Goal: Information Seeking & Learning: Learn about a topic

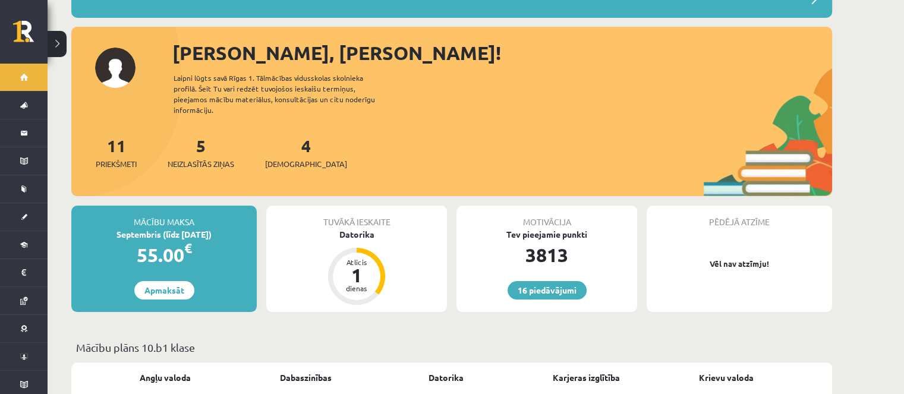
scroll to position [119, 0]
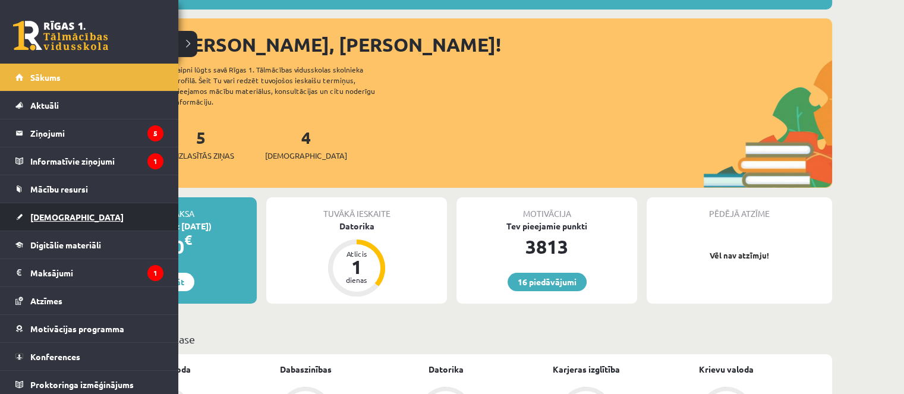
click at [56, 218] on span "[DEMOGRAPHIC_DATA]" at bounding box center [76, 217] width 93 height 11
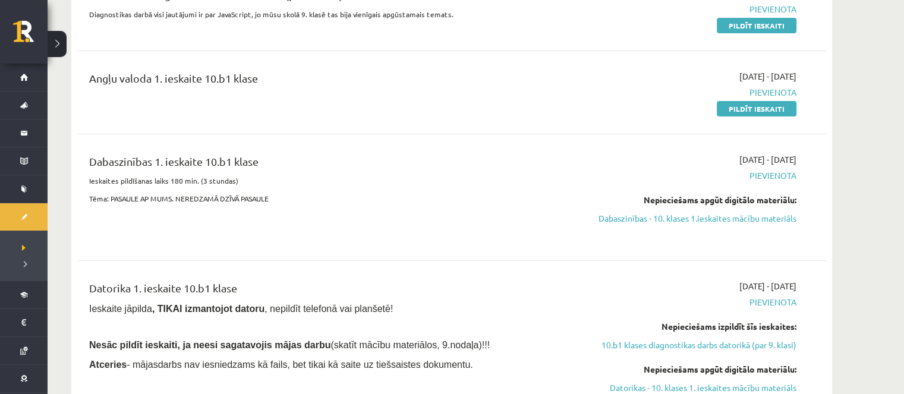
scroll to position [178, 0]
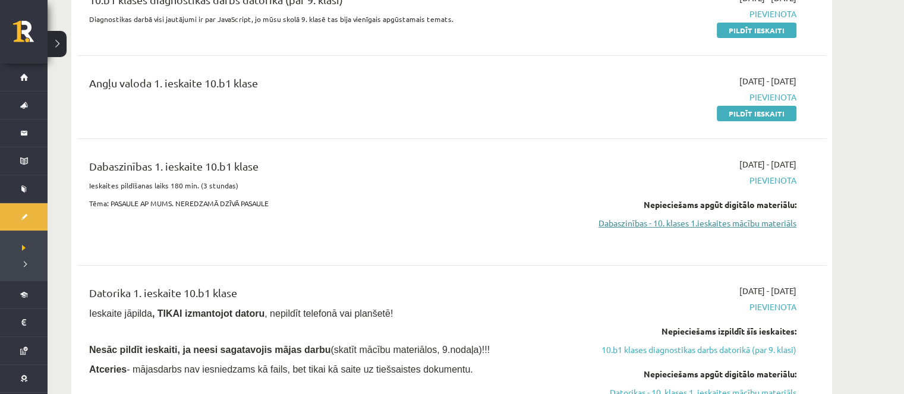
click at [635, 221] on link "Dabaszinības - 10. klases 1.ieskaites mācību materiāls" at bounding box center [685, 223] width 224 height 12
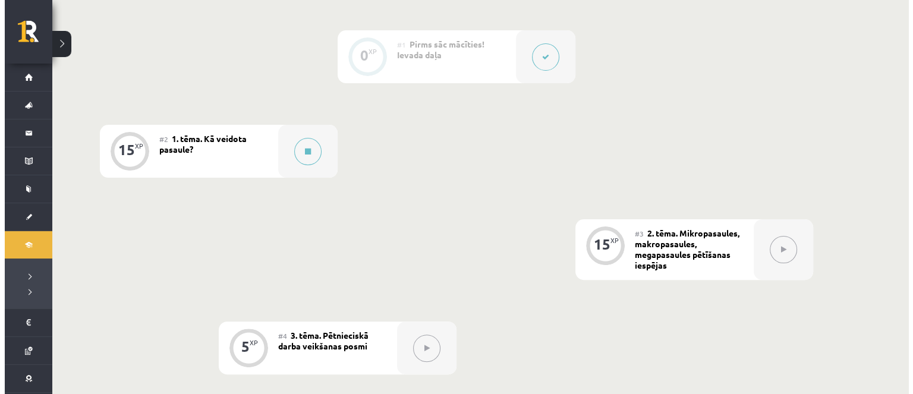
scroll to position [297, 0]
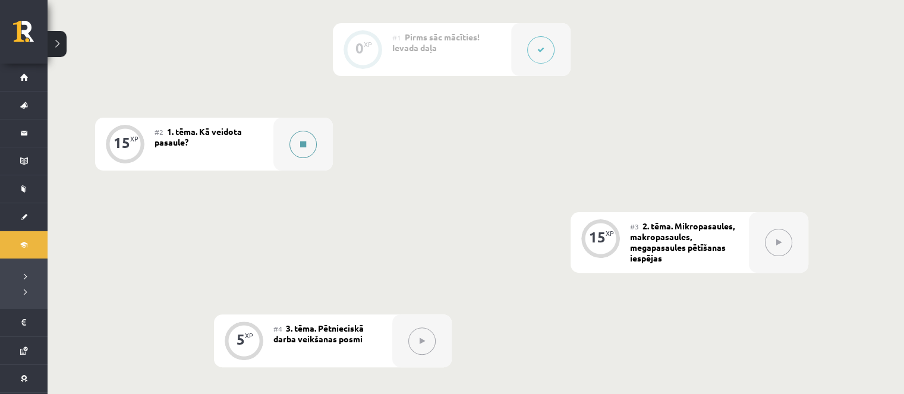
click at [319, 156] on div at bounding box center [303, 144] width 59 height 53
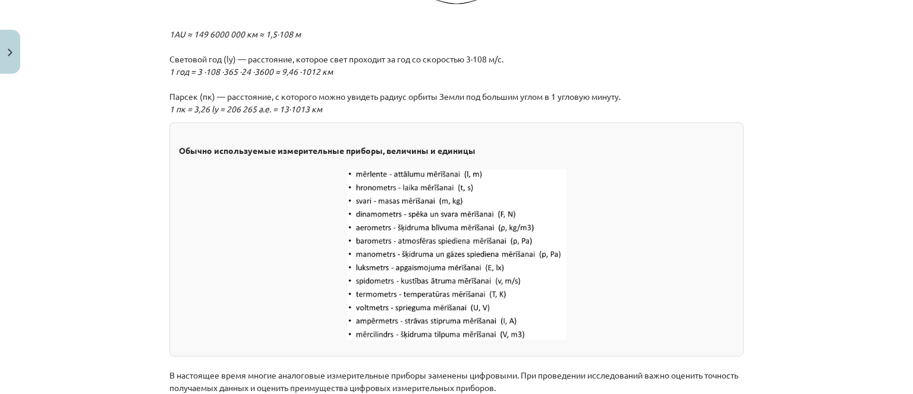
scroll to position [1646, 0]
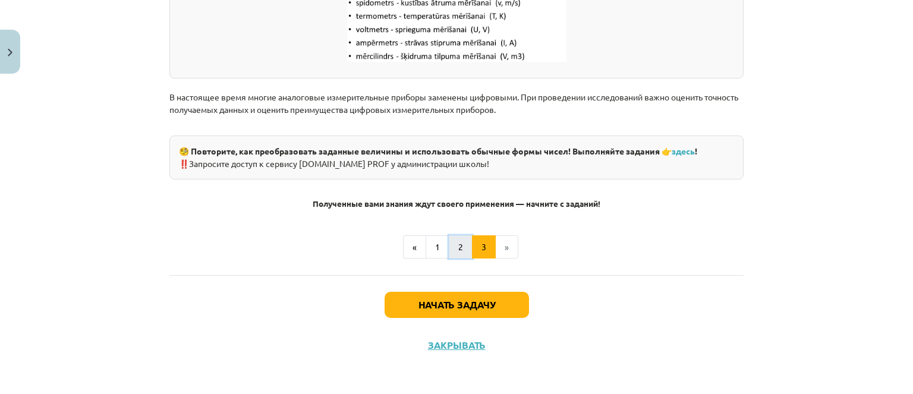
click at [457, 252] on button "2" at bounding box center [461, 247] width 24 height 24
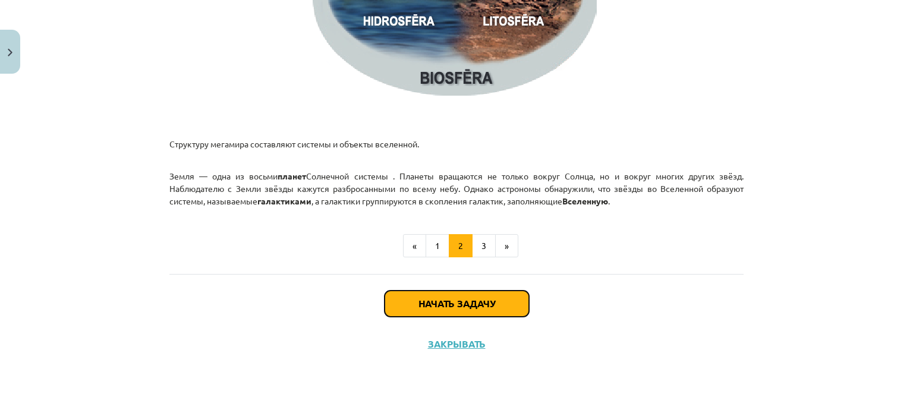
click at [463, 305] on font "Начать задачу" at bounding box center [457, 303] width 77 height 12
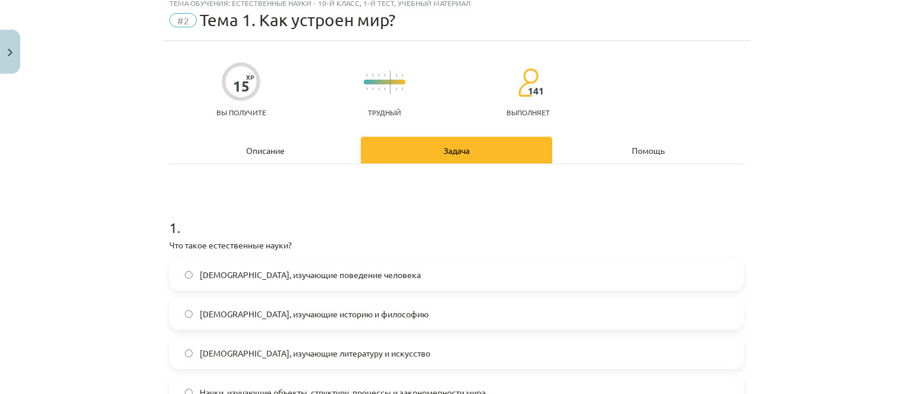
scroll to position [30, 0]
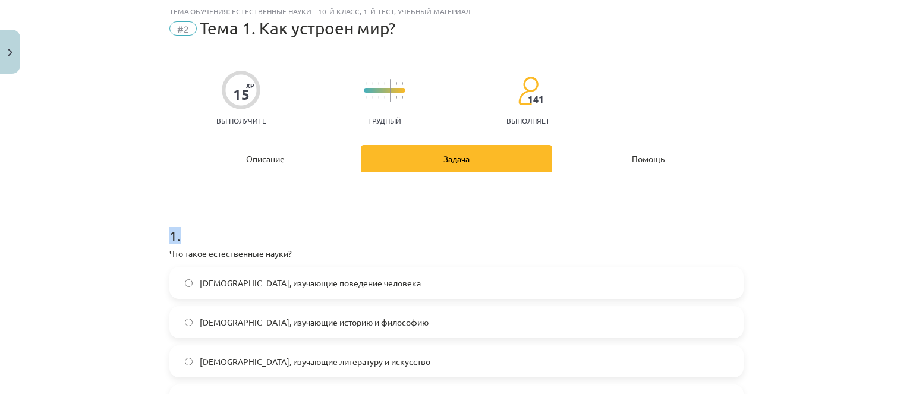
drag, startPoint x: 156, startPoint y: 237, endPoint x: 200, endPoint y: 237, distance: 44.6
click at [200, 237] on div "Тема обучения: Естественные науки - 10-й класс, 1-й тест, учебный материал #2 Т…" at bounding box center [456, 197] width 913 height 394
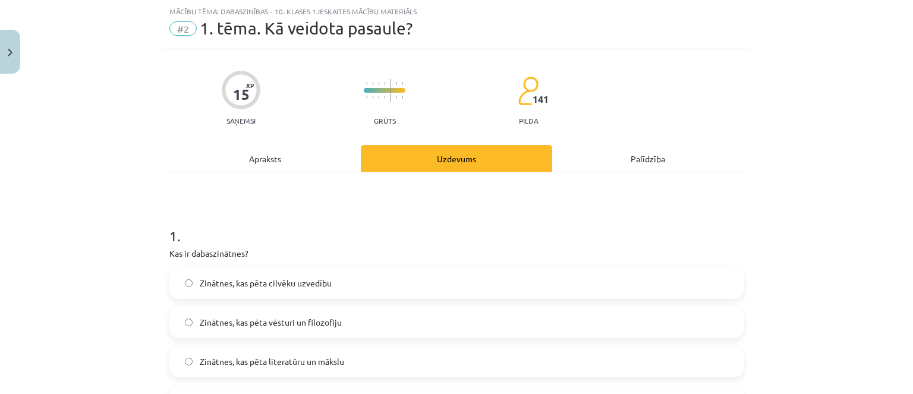
click at [216, 216] on h1 "1 ." at bounding box center [456, 225] width 574 height 37
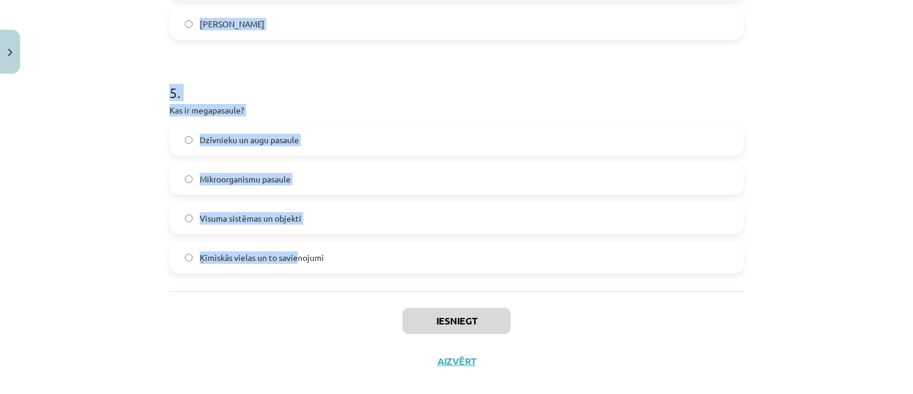
scroll to position [1124, 0]
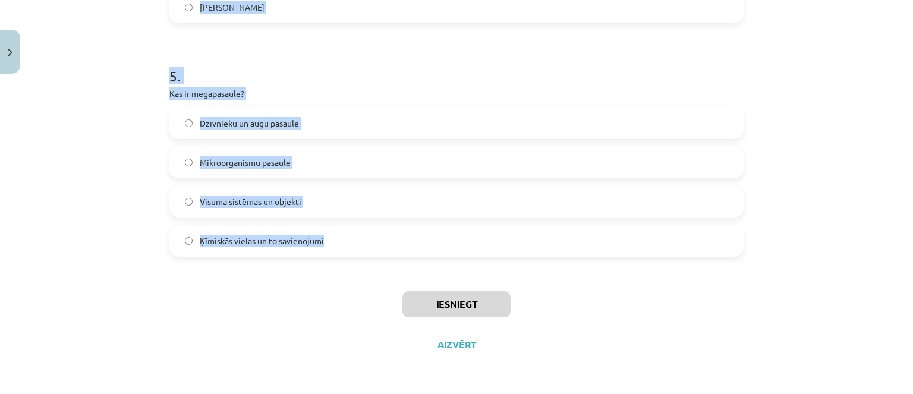
drag, startPoint x: 202, startPoint y: 237, endPoint x: 337, endPoint y: 249, distance: 134.9
click at [343, 250] on div "Mācību tēma: Dabaszinības - 10. klases 1.ieskaites mācību materiāls #2 1. tēma.…" at bounding box center [456, 197] width 913 height 394
copy form "1 . Kas ir dabaszinātnes? Zinātnes, kas pēta cilvēku uzvedību Zinātnes, kas pēt…"
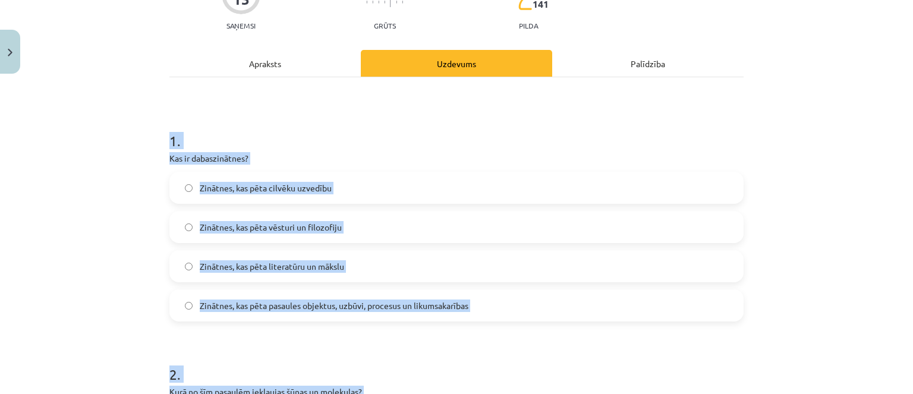
scroll to position [178, 0]
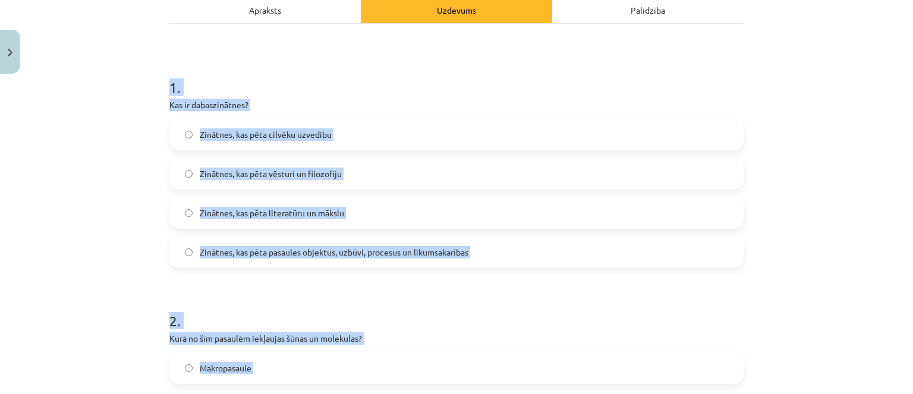
click at [460, 242] on label "Zinātnes, kas pēta pasaules objektus, uzbūvi, procesus un likumsakarības" at bounding box center [457, 252] width 572 height 30
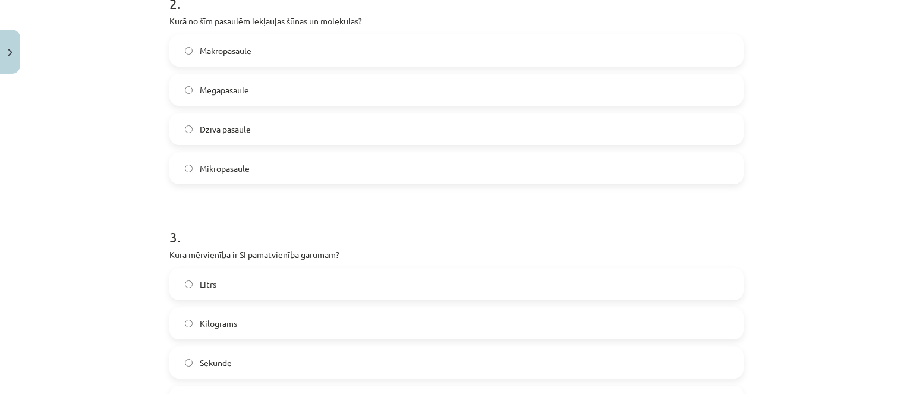
scroll to position [476, 0]
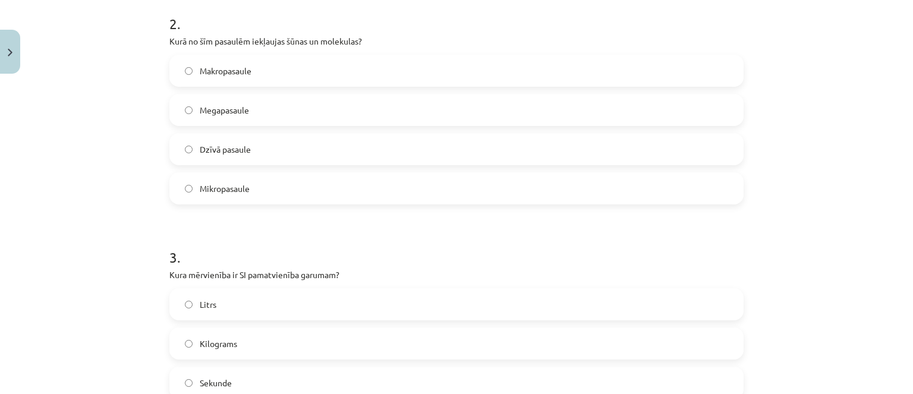
click at [247, 209] on form "1 . Kas ir dabaszinātnes? Zinātnes, kas pēta cilvēku uzvedību Zinātnes, kas pēt…" at bounding box center [456, 333] width 574 height 1145
click at [244, 200] on label "Mikropasaule" at bounding box center [457, 189] width 572 height 30
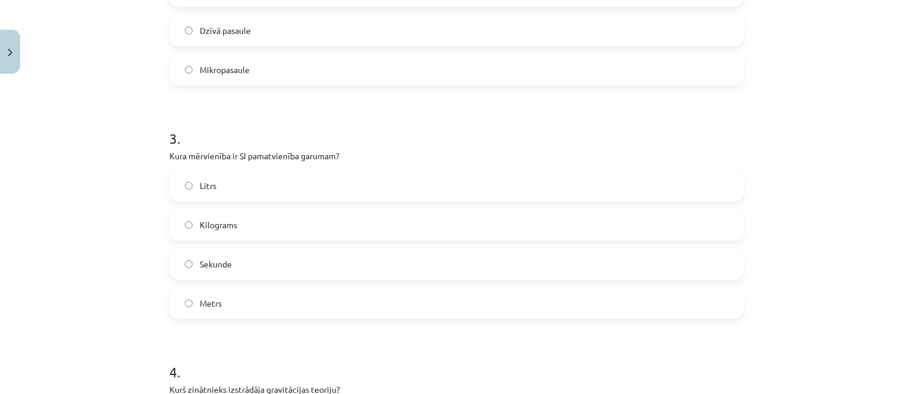
click at [288, 312] on label "Metrs" at bounding box center [457, 303] width 572 height 30
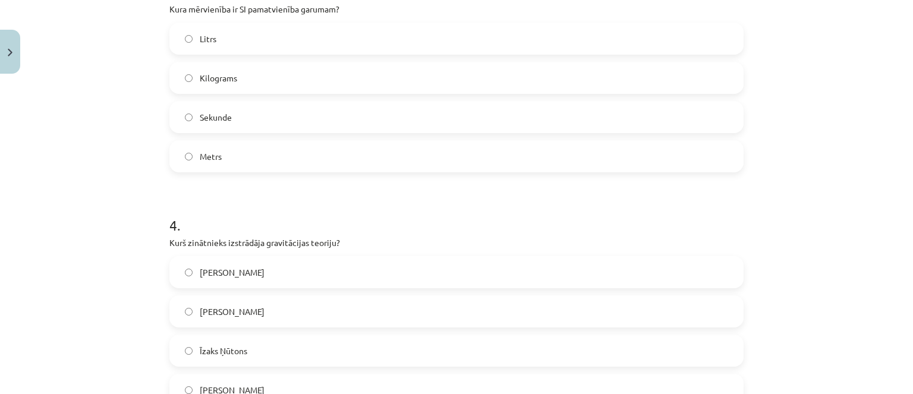
scroll to position [951, 0]
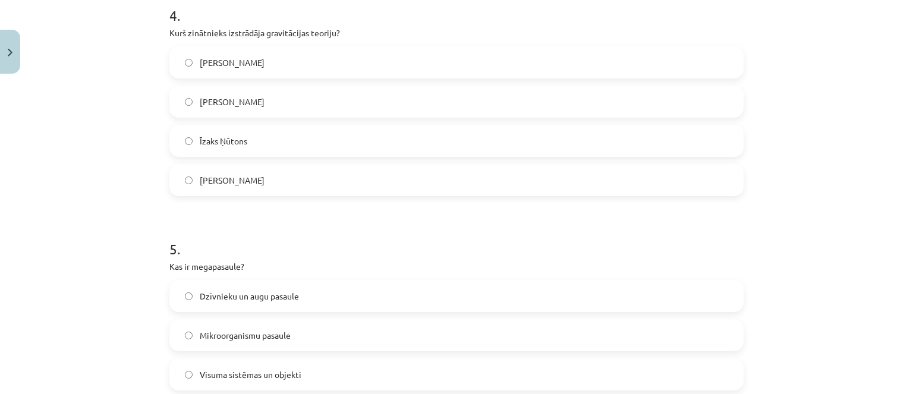
click at [210, 135] on span "Īzaks Ņūtons" at bounding box center [224, 141] width 48 height 12
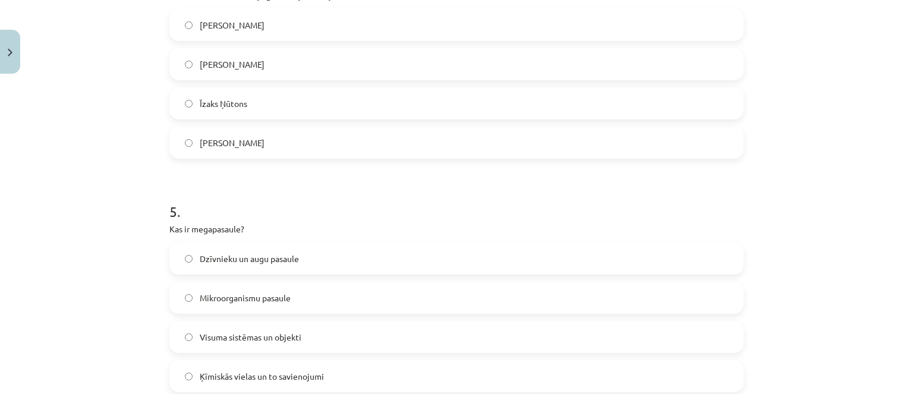
scroll to position [1124, 0]
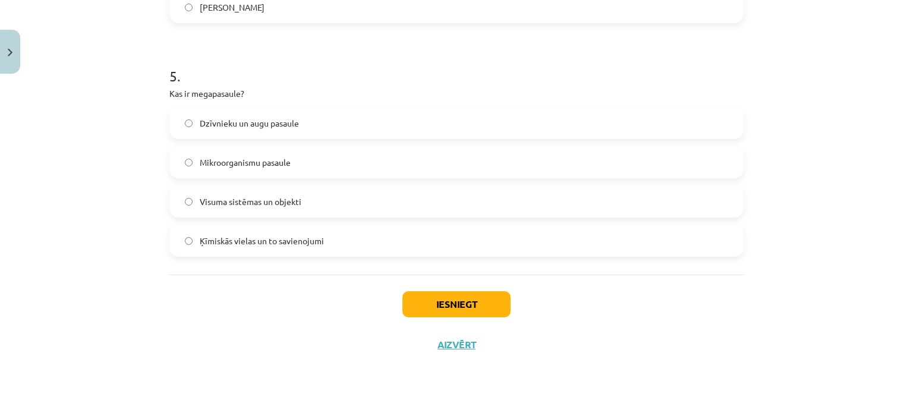
click at [309, 191] on label "Visuma sistēmas un objekti" at bounding box center [457, 202] width 572 height 30
drag, startPoint x: 394, startPoint y: 290, endPoint x: 400, endPoint y: 292, distance: 6.4
click at [395, 290] on div "Iesniegt Aizvērt" at bounding box center [456, 316] width 574 height 83
click at [406, 295] on button "Iesniegt" at bounding box center [457, 304] width 108 height 26
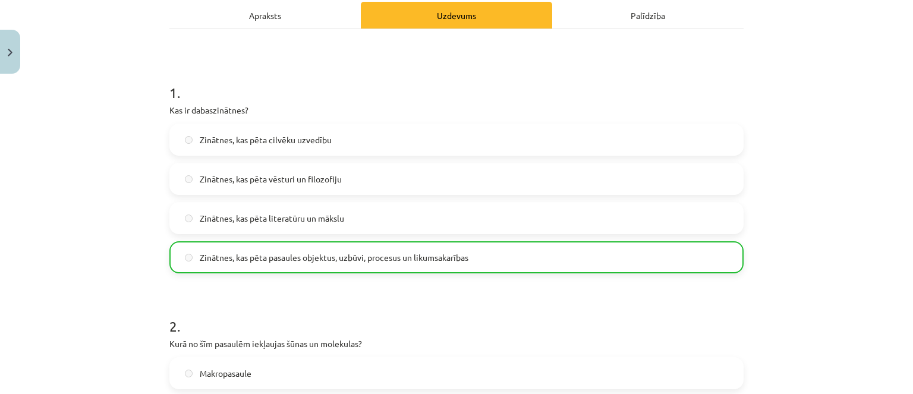
scroll to position [0, 0]
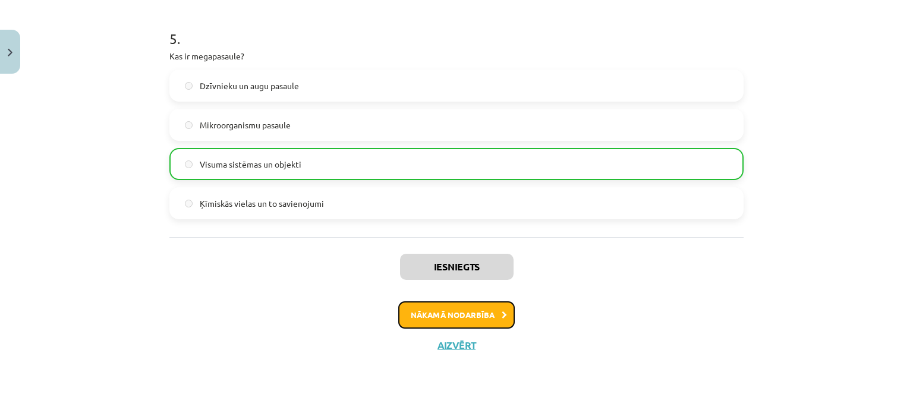
click at [399, 303] on button "Nākamā nodarbība" at bounding box center [456, 314] width 117 height 27
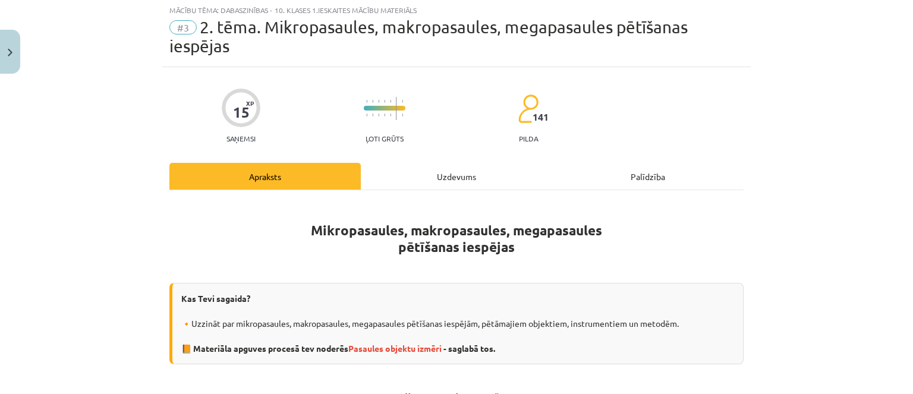
scroll to position [30, 0]
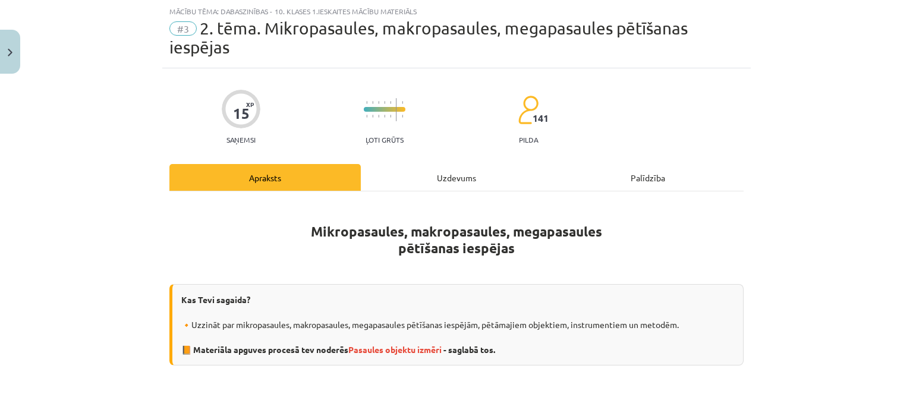
drag, startPoint x: 793, startPoint y: 68, endPoint x: 774, endPoint y: 4, distance: 66.8
click at [792, 68] on div "Mācību tēma: Dabaszinības - 10. klases 1.ieskaites mācību materiāls #3 2. tēma.…" at bounding box center [456, 197] width 913 height 394
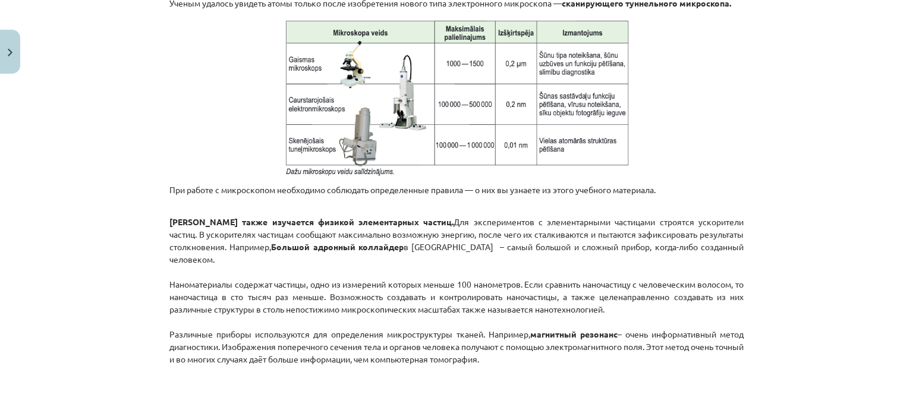
scroll to position [981, 0]
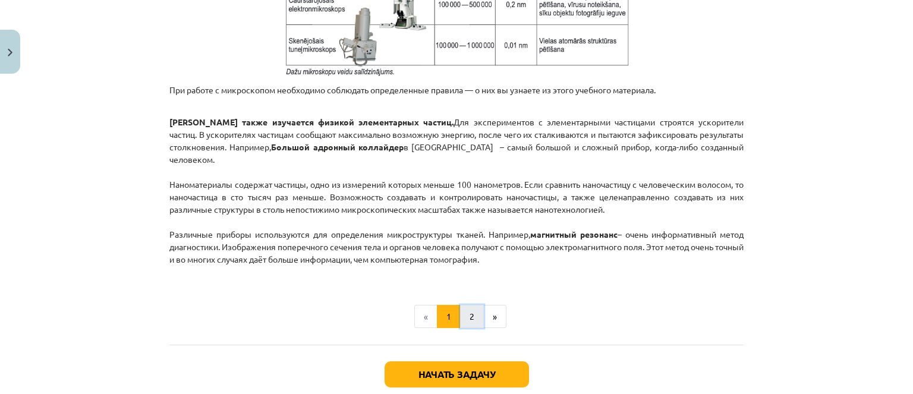
click at [462, 320] on button "2" at bounding box center [472, 317] width 24 height 24
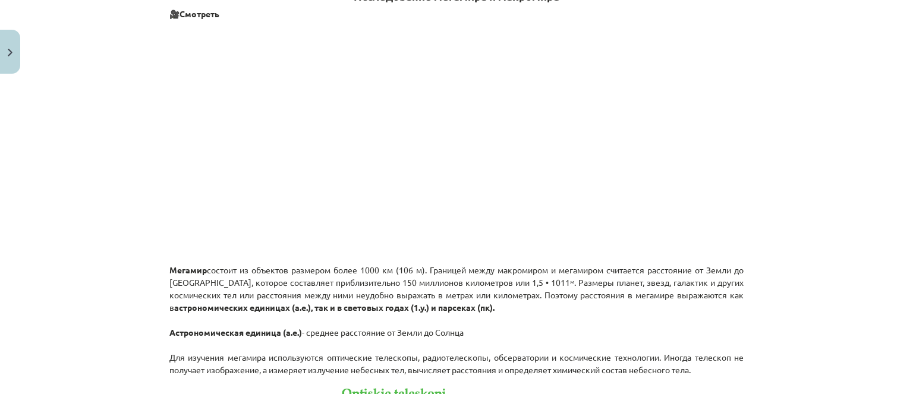
scroll to position [212, 0]
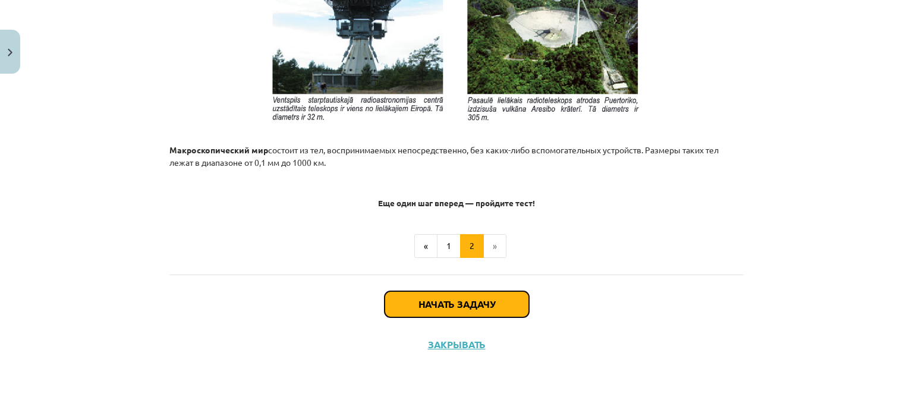
click at [474, 313] on button "Начать задачу" at bounding box center [457, 304] width 144 height 26
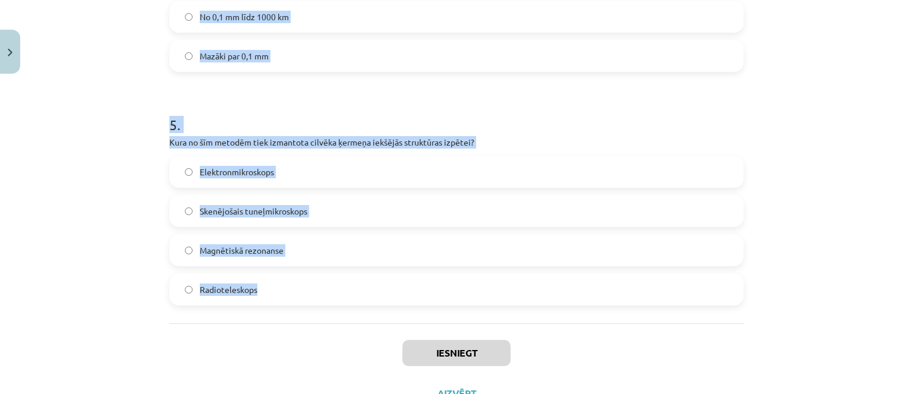
scroll to position [1143, 0]
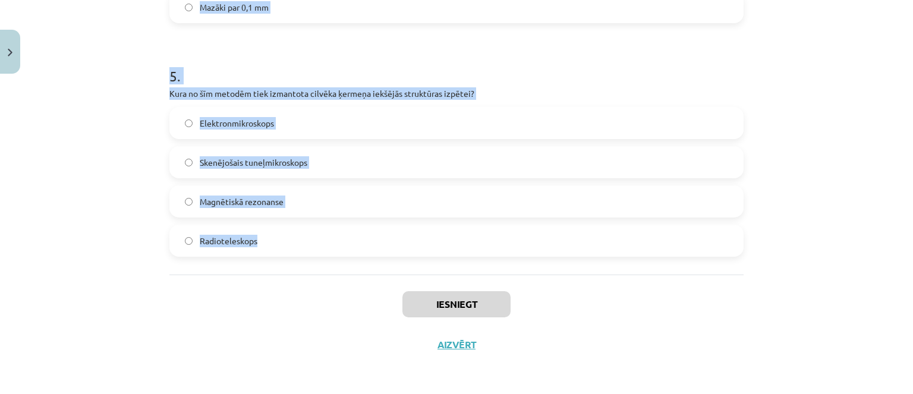
drag, startPoint x: 158, startPoint y: 247, endPoint x: 334, endPoint y: 274, distance: 178.6
copy form "1 . Kura no šīm iekārtām spēj izšķirt objektus, [MEDICAL_DATA] izmērs ir mazāks…"
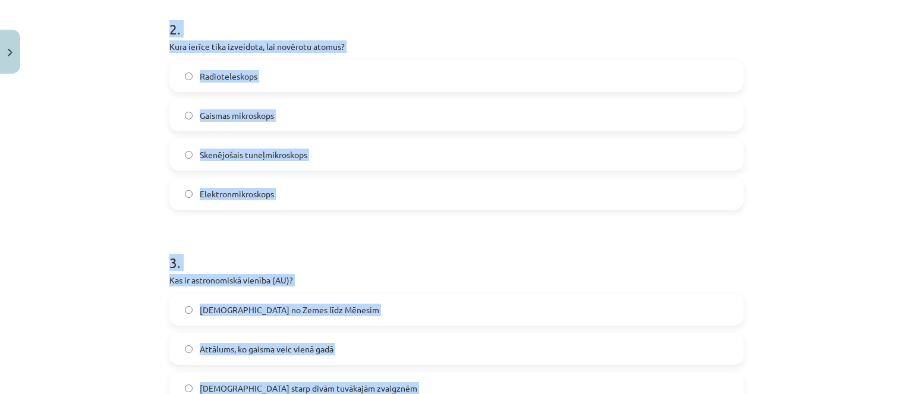
scroll to position [192, 0]
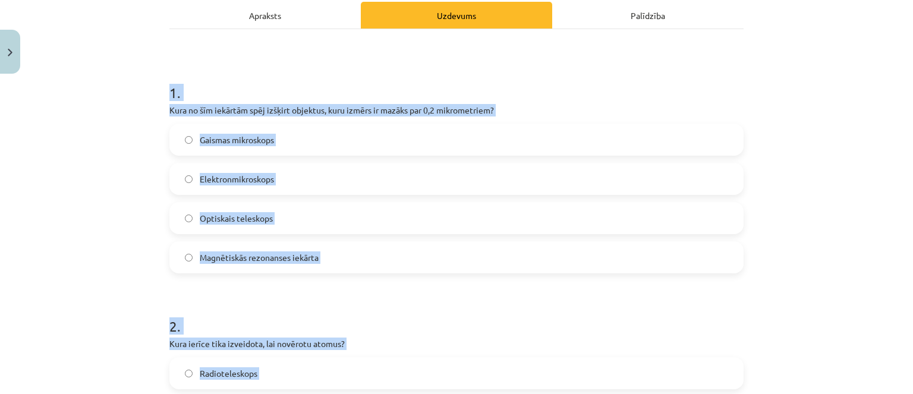
click at [279, 166] on label "Elektronmikroskops" at bounding box center [457, 179] width 572 height 30
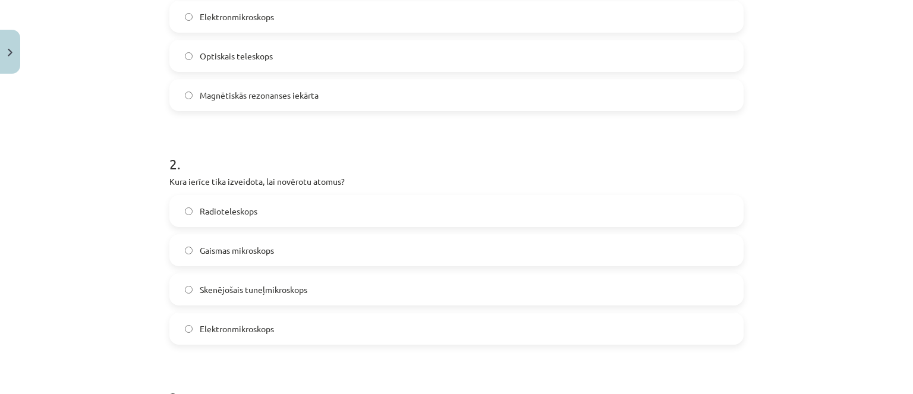
scroll to position [430, 0]
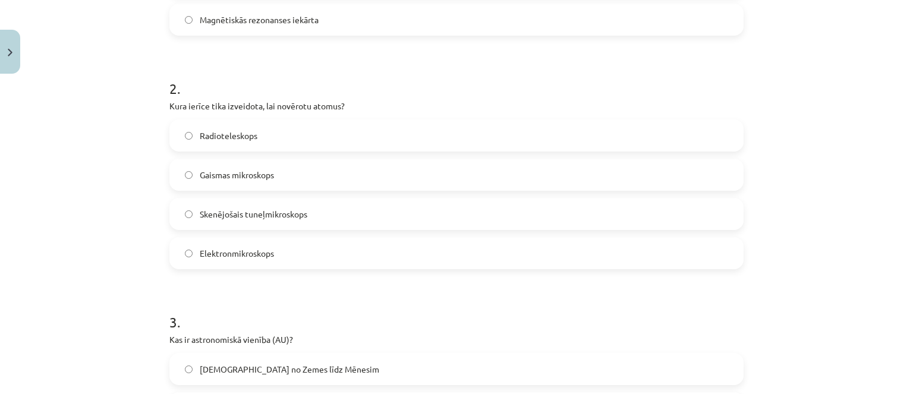
click at [276, 240] on label "Elektronmikroskops" at bounding box center [457, 253] width 572 height 30
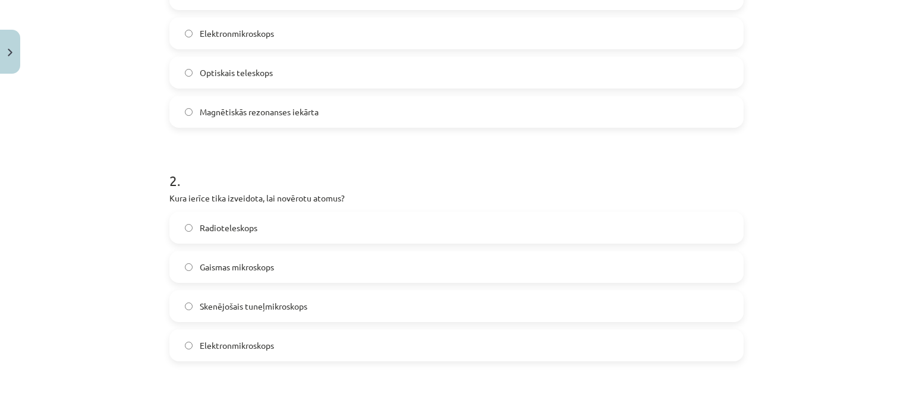
scroll to position [192, 0]
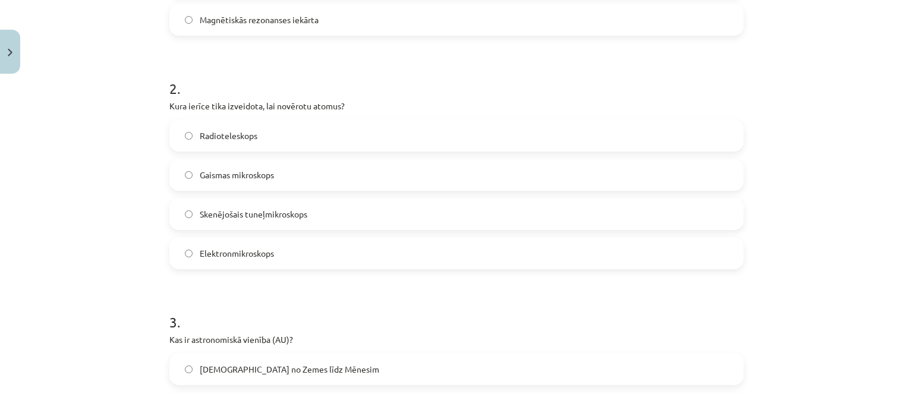
click at [267, 206] on label "Skenējošais tuneļmikroskops" at bounding box center [457, 214] width 572 height 30
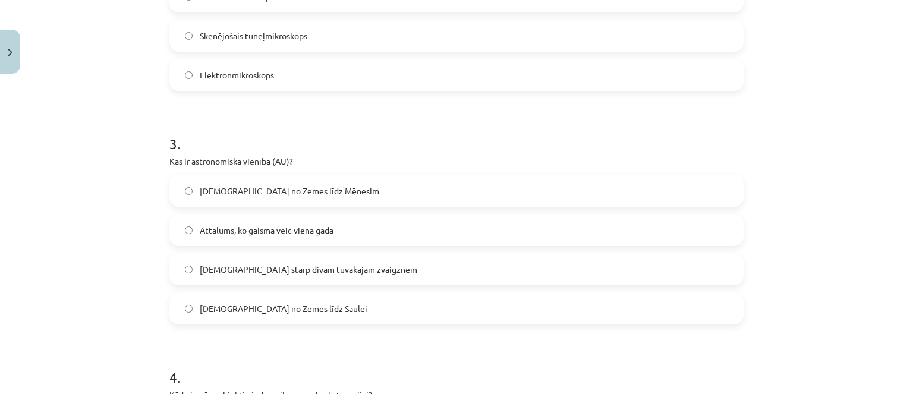
scroll to position [668, 0]
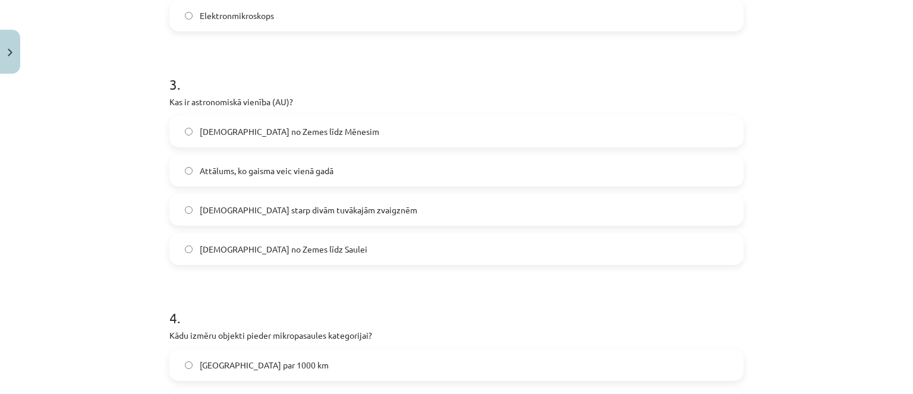
click at [306, 253] on span "[DEMOGRAPHIC_DATA] no Zemes līdz Saulei" at bounding box center [284, 249] width 168 height 12
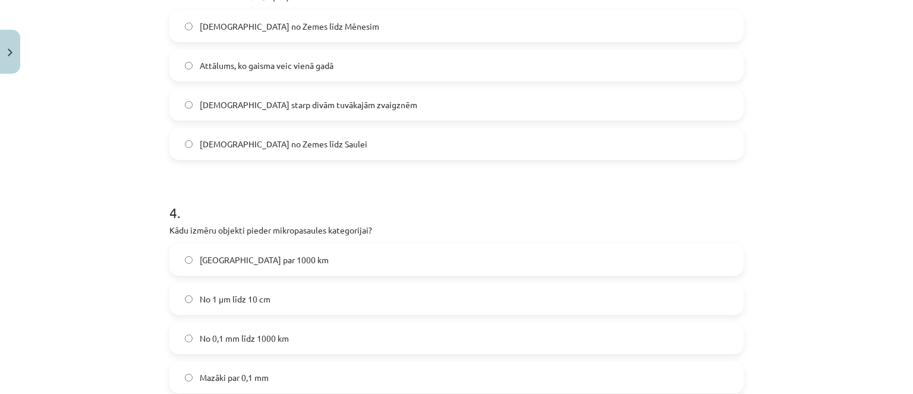
scroll to position [846, 0]
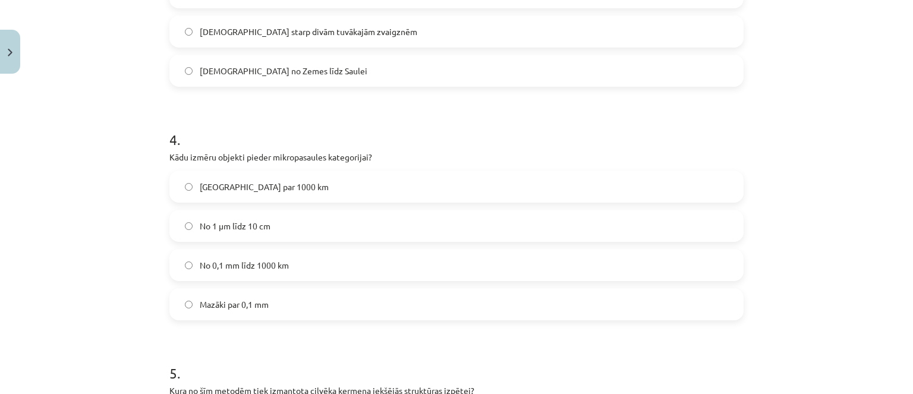
click at [275, 309] on label "Mazāki par 0,1 mm" at bounding box center [457, 305] width 572 height 30
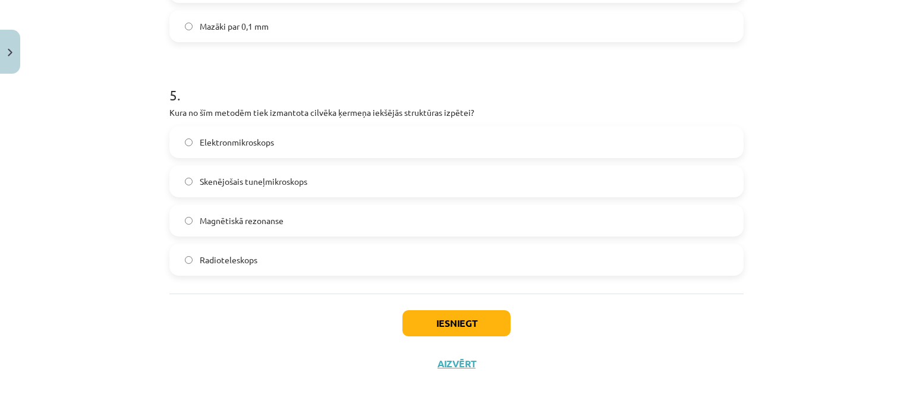
scroll to position [1143, 0]
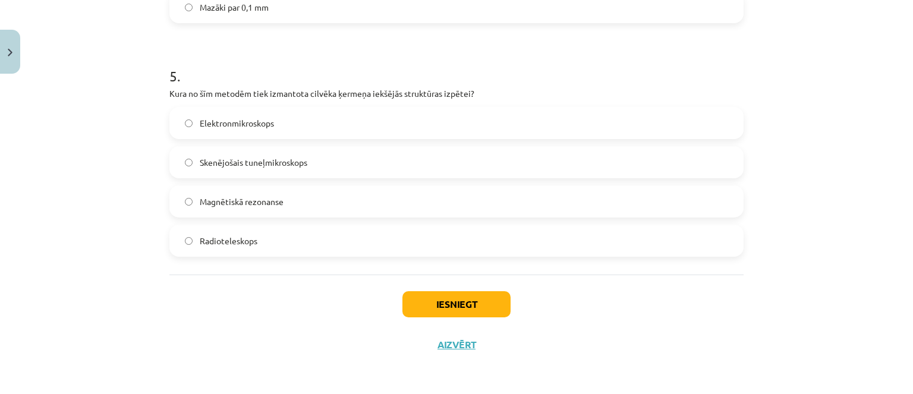
click at [281, 197] on label "Magnētiskā rezonanse" at bounding box center [457, 202] width 572 height 30
click at [409, 300] on button "Iesniegt" at bounding box center [457, 304] width 108 height 26
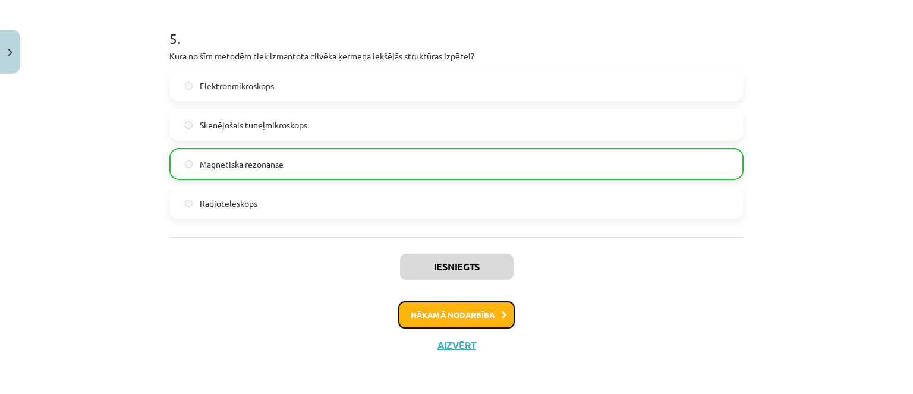
click at [423, 305] on button "Nākamā nodarbība" at bounding box center [456, 314] width 117 height 27
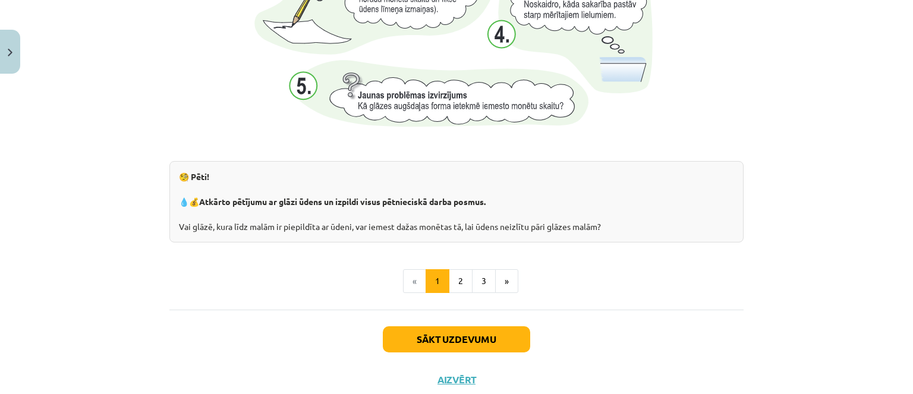
scroll to position [1312, 0]
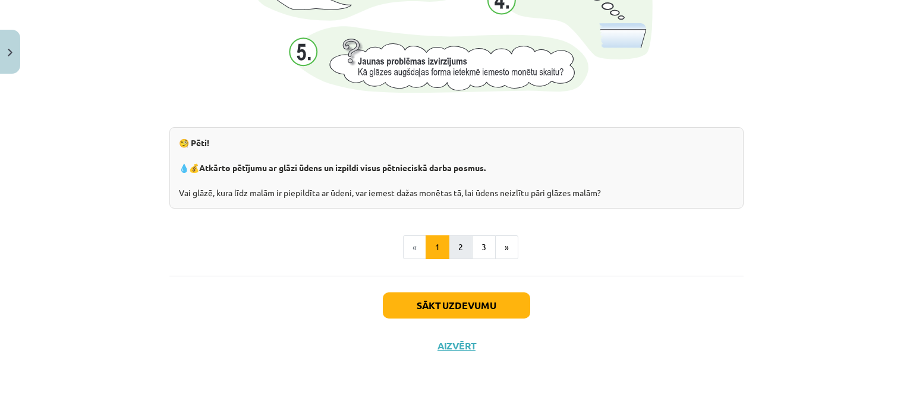
click at [457, 238] on button "2" at bounding box center [461, 247] width 24 height 24
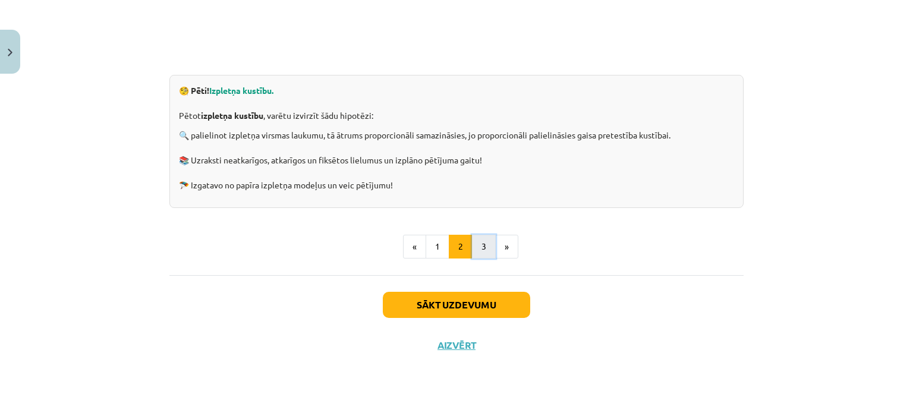
click at [473, 244] on button "3" at bounding box center [484, 247] width 24 height 24
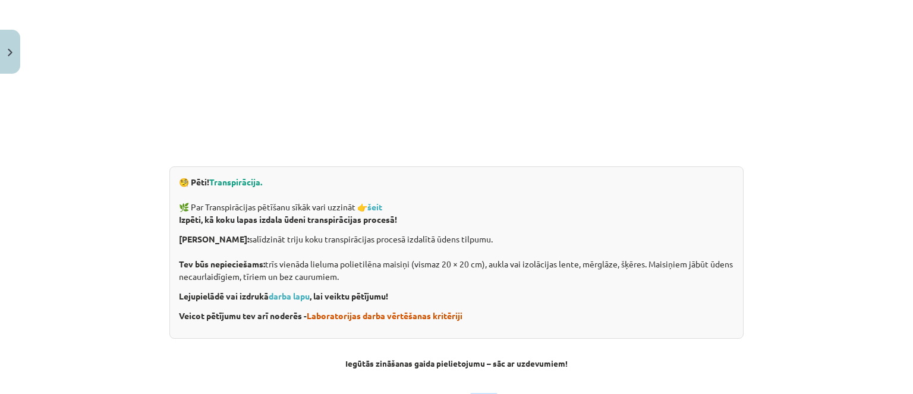
scroll to position [391, 0]
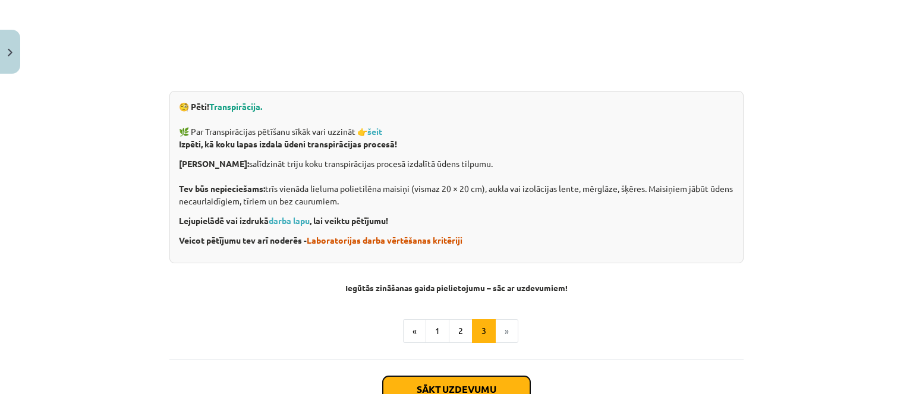
click at [481, 376] on button "Sākt uzdevumu" at bounding box center [456, 389] width 147 height 26
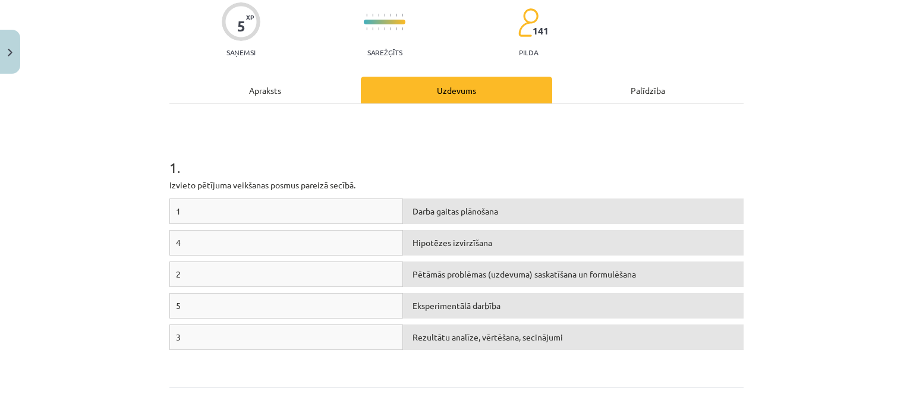
scroll to position [92, 0]
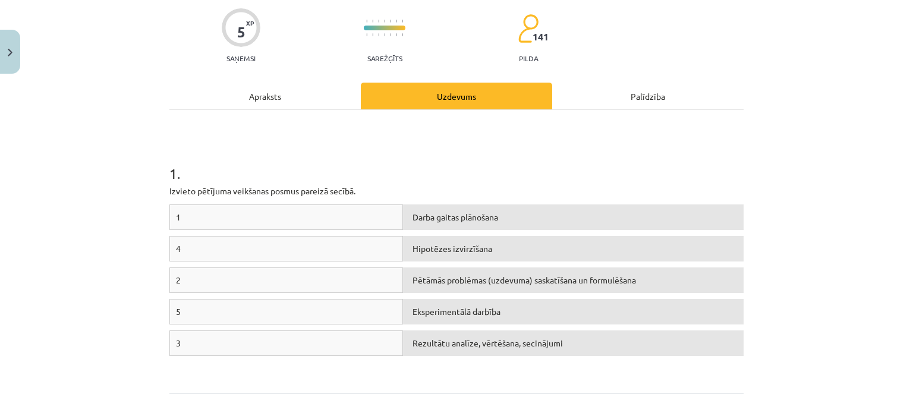
click at [301, 183] on div "1 . Izvieto pētījuma veikšanas posmus [DEMOGRAPHIC_DATA] secībā. 1 Darba gaitas…" at bounding box center [456, 252] width 574 height 262
drag, startPoint x: 164, startPoint y: 185, endPoint x: 480, endPoint y: 257, distance: 324.6
click at [554, 347] on div "5 XP Saņemsi Sarežģīts 141 pilda Apraksts Uzdevums Palīdzība 1 . Izvieto pētīju…" at bounding box center [456, 235] width 589 height 497
click at [470, 234] on div "1 Darba gaitas plānošana" at bounding box center [456, 221] width 574 height 32
click at [300, 111] on div "1 . Izvieto pētījuma veikšanas posmus [DEMOGRAPHIC_DATA] secībā. 1 Darba gaitas…" at bounding box center [456, 252] width 574 height 284
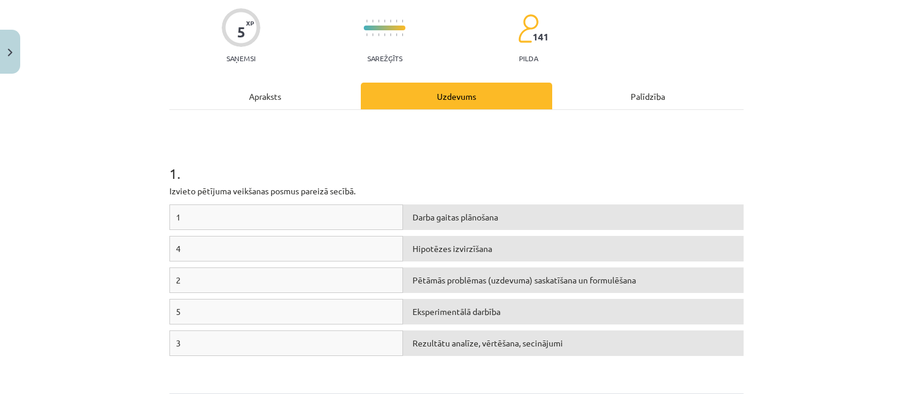
click at [297, 106] on div "Apraksts" at bounding box center [264, 96] width 191 height 27
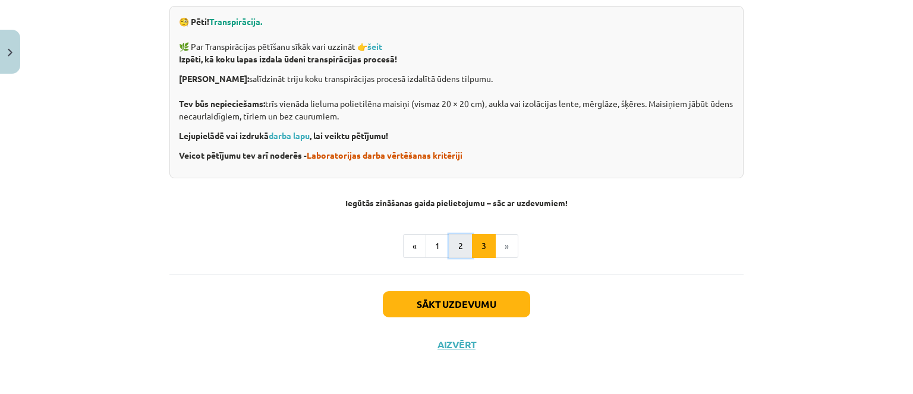
click at [450, 251] on button "2" at bounding box center [461, 246] width 24 height 24
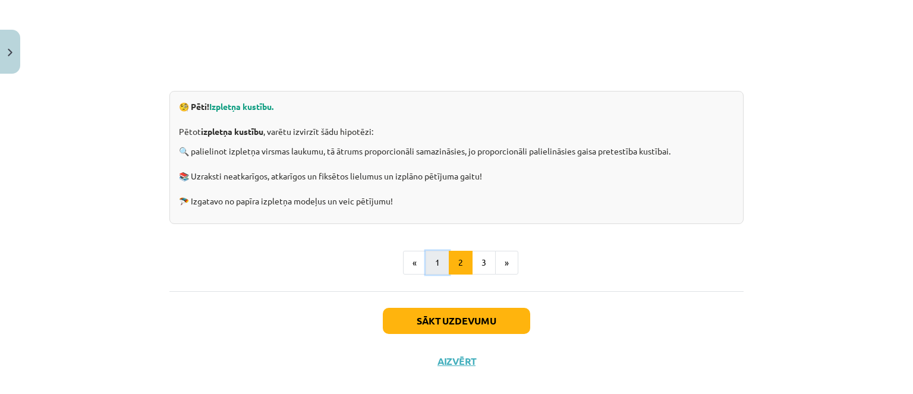
click at [428, 268] on button "1" at bounding box center [438, 263] width 24 height 24
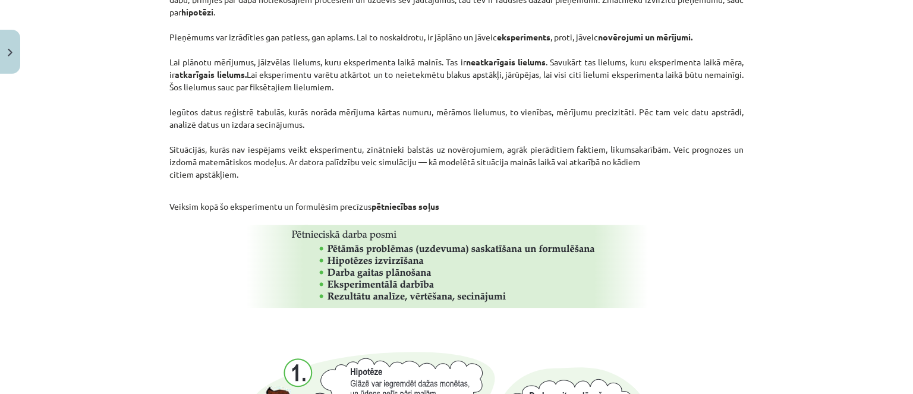
scroll to position [747, 0]
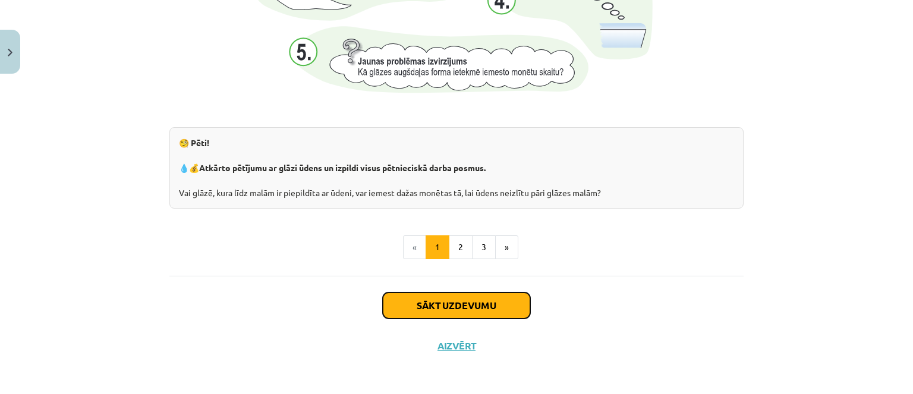
click at [467, 299] on button "Sākt uzdevumu" at bounding box center [456, 306] width 147 height 26
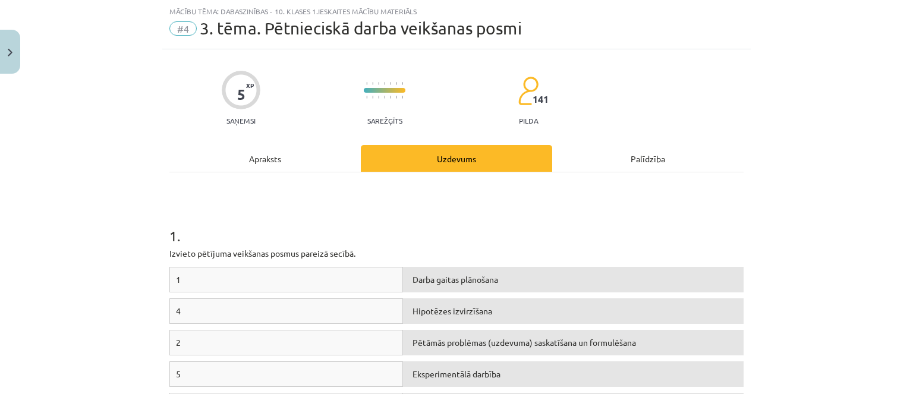
scroll to position [208, 0]
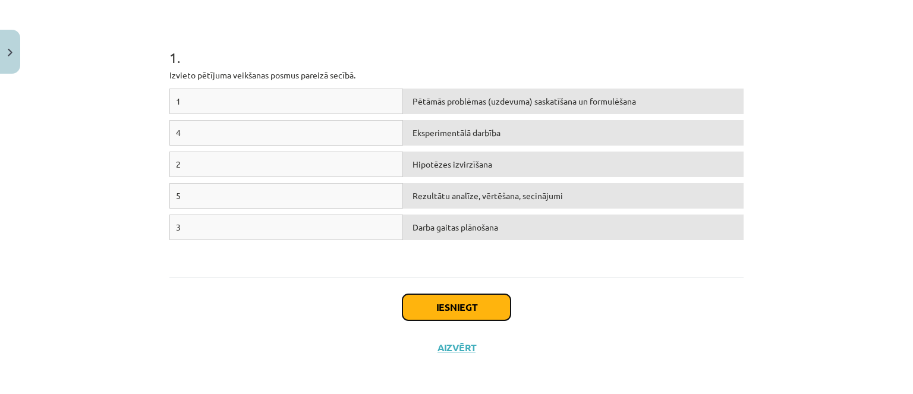
click at [467, 304] on button "Iesniegt" at bounding box center [457, 307] width 108 height 26
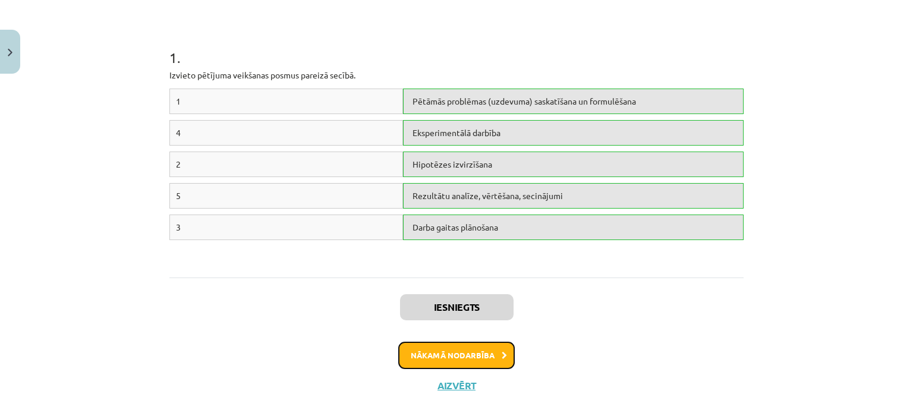
click at [478, 360] on button "Nākamā nodarbība" at bounding box center [456, 355] width 117 height 27
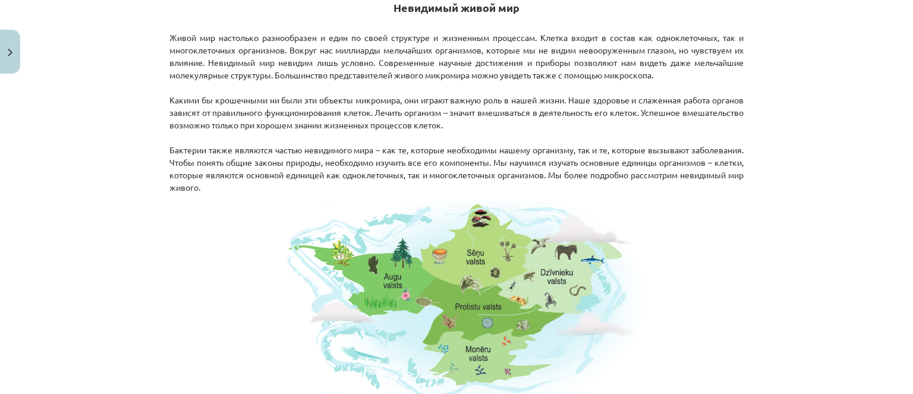
scroll to position [566, 0]
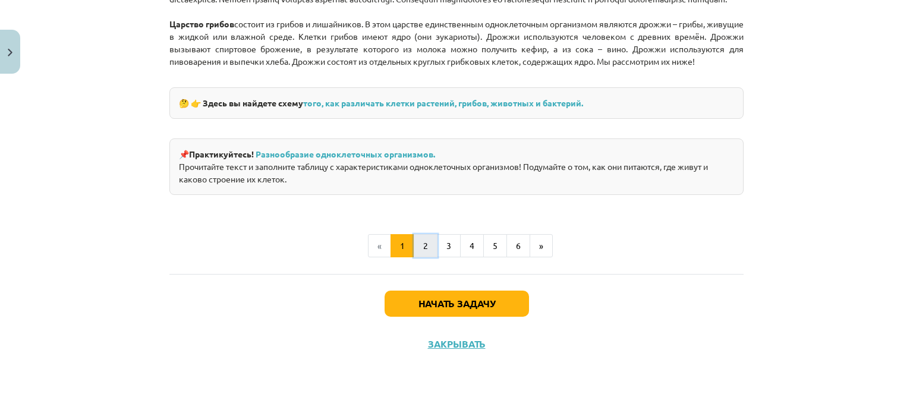
click at [414, 246] on button "2" at bounding box center [426, 246] width 24 height 24
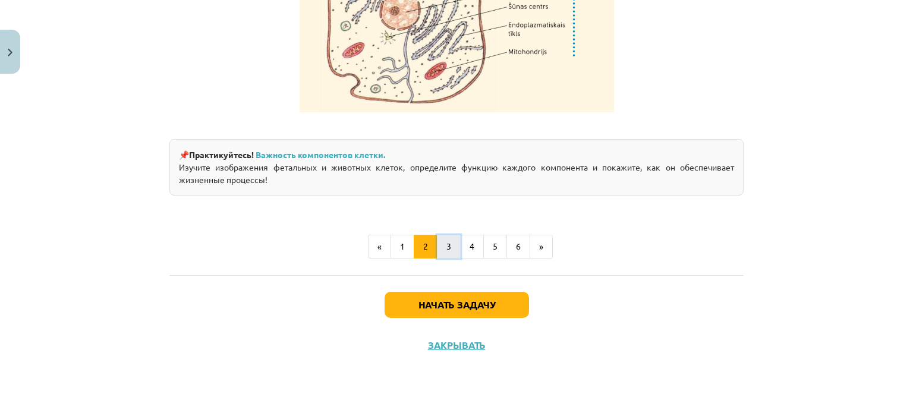
click at [441, 241] on button "3" at bounding box center [449, 247] width 24 height 24
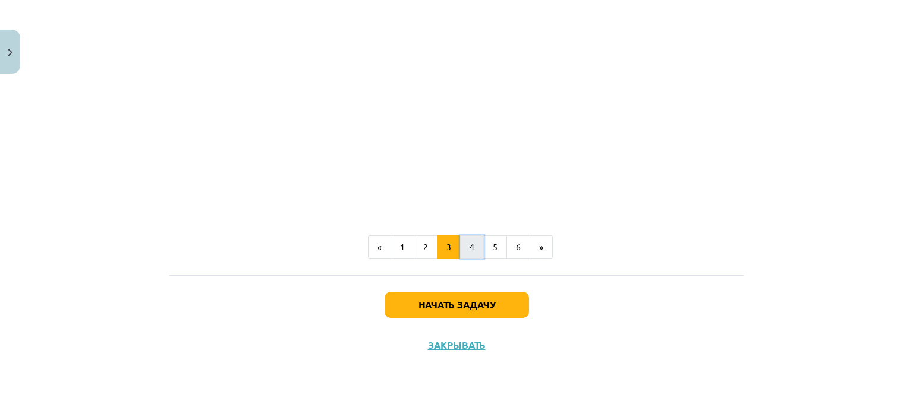
click at [460, 240] on button "4" at bounding box center [472, 247] width 24 height 24
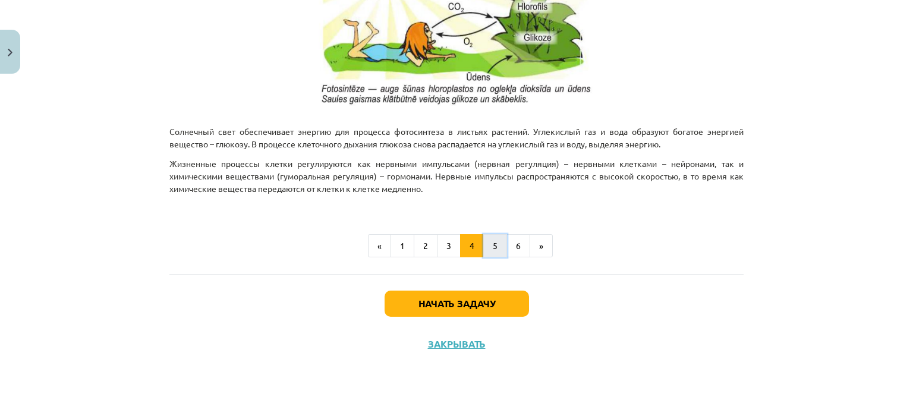
click at [483, 240] on button "5" at bounding box center [495, 246] width 24 height 24
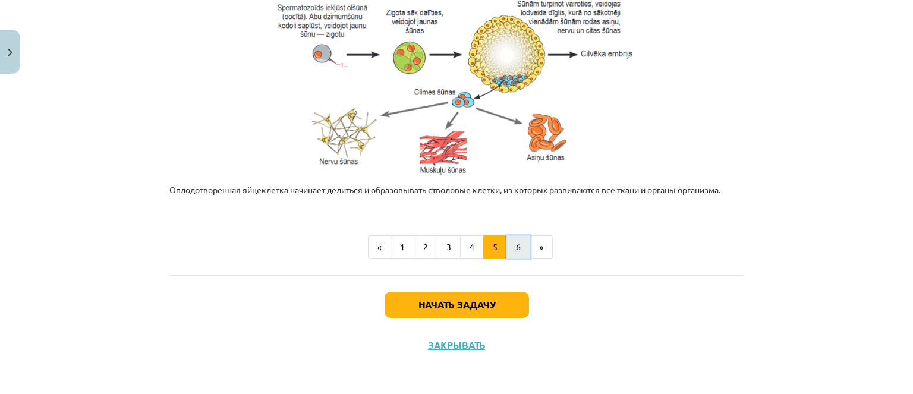
click at [516, 249] on font "6" at bounding box center [518, 246] width 5 height 11
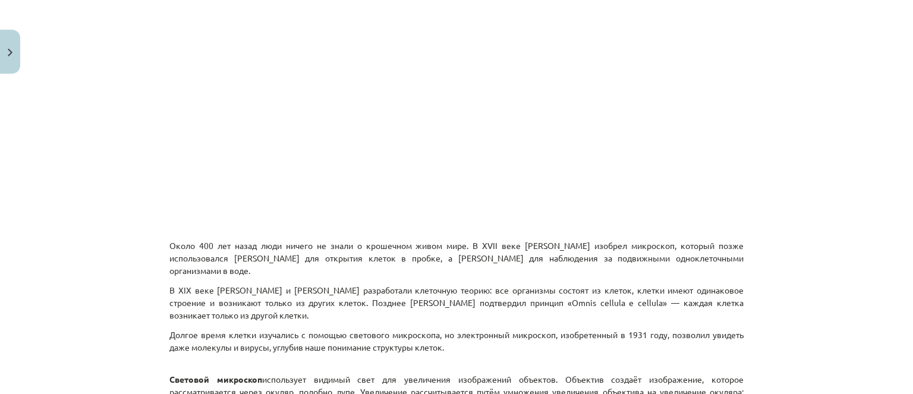
scroll to position [331, 0]
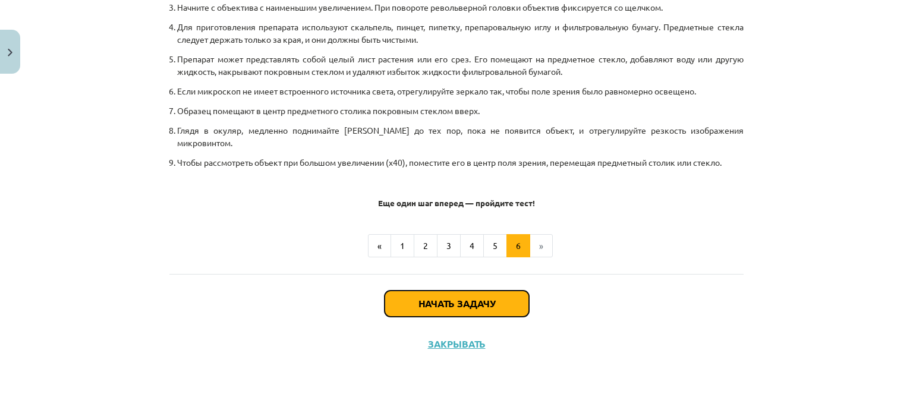
click at [494, 301] on button "Начать задачу" at bounding box center [457, 304] width 144 height 26
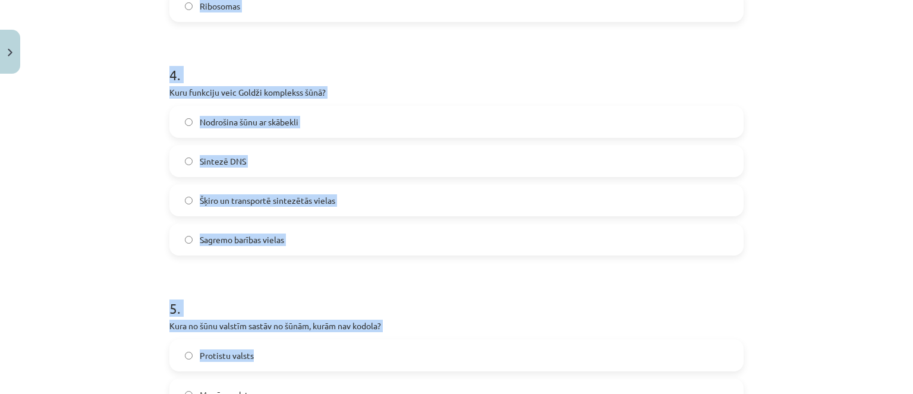
scroll to position [1124, 0]
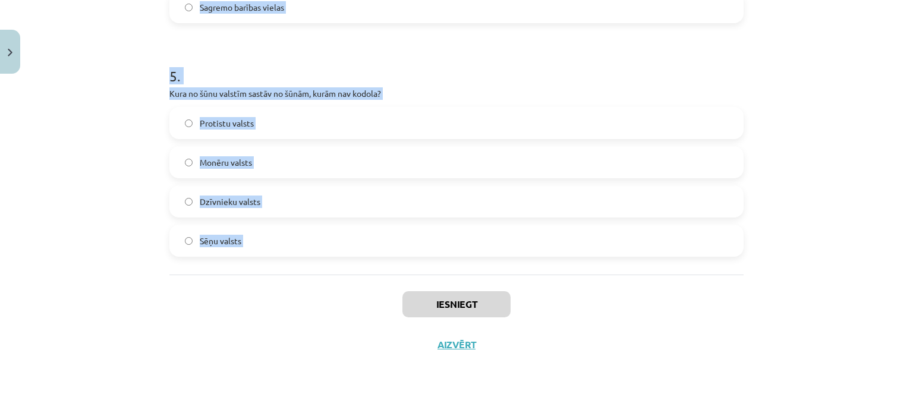
drag, startPoint x: 164, startPoint y: 266, endPoint x: 328, endPoint y: 296, distance: 166.8
copy form "1 . Kas notiek fotosintēzes procesā? Cukura un skābekļa ražošana no gaismas ene…"
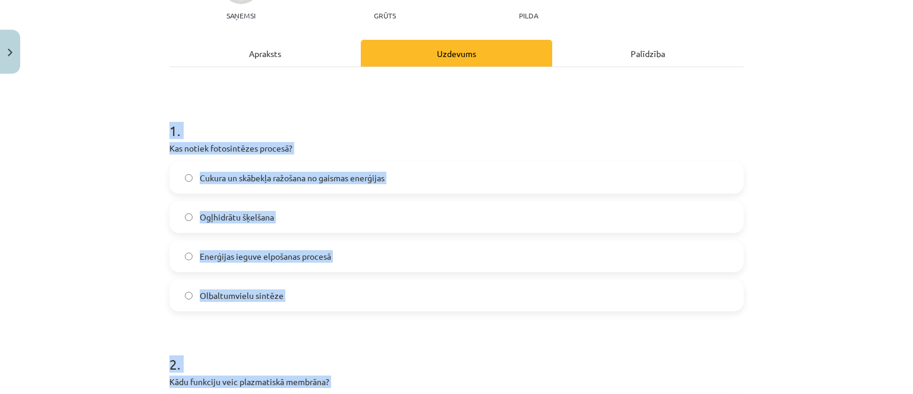
scroll to position [178, 0]
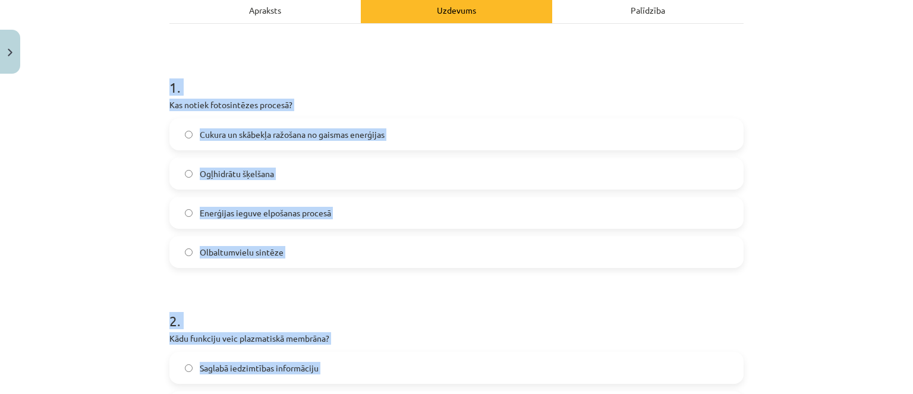
click at [332, 133] on span "Cukura un skābekļa ražošana no gaismas enerģijas" at bounding box center [292, 134] width 185 height 12
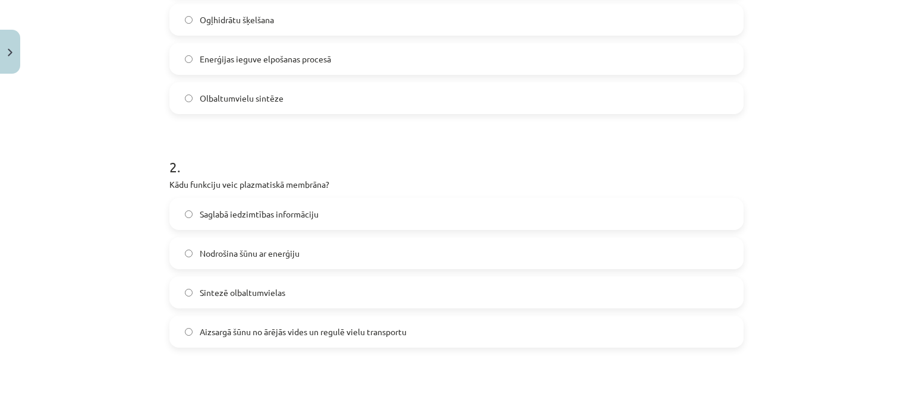
scroll to position [416, 0]
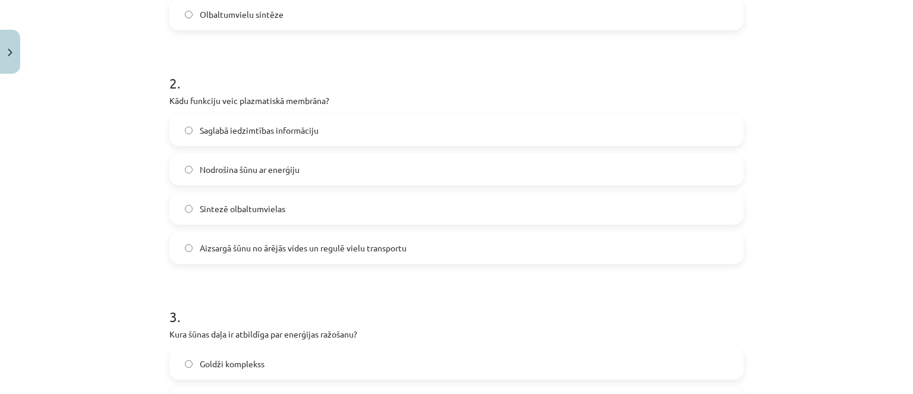
click at [260, 242] on span "Aizsargā šūnu no ārējās vides un regulē vielu transportu" at bounding box center [303, 248] width 207 height 12
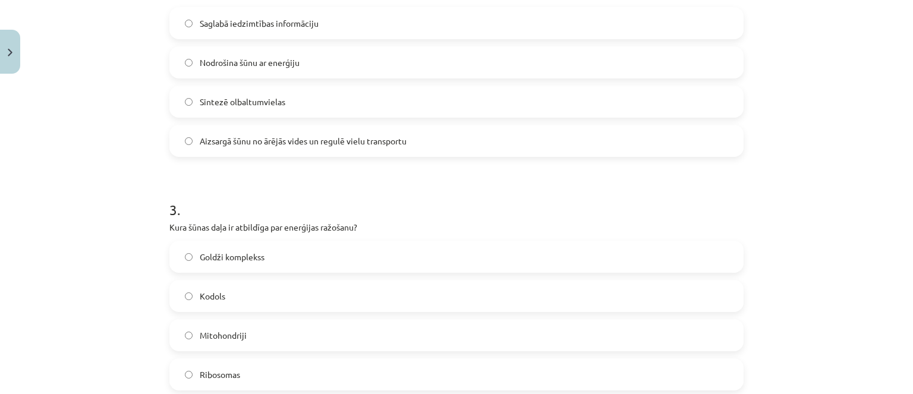
scroll to position [595, 0]
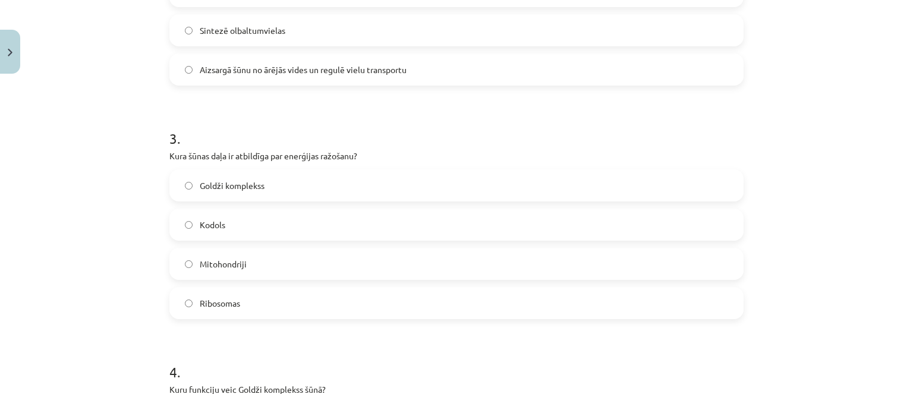
click at [261, 257] on label "Mitohondriji" at bounding box center [457, 264] width 572 height 30
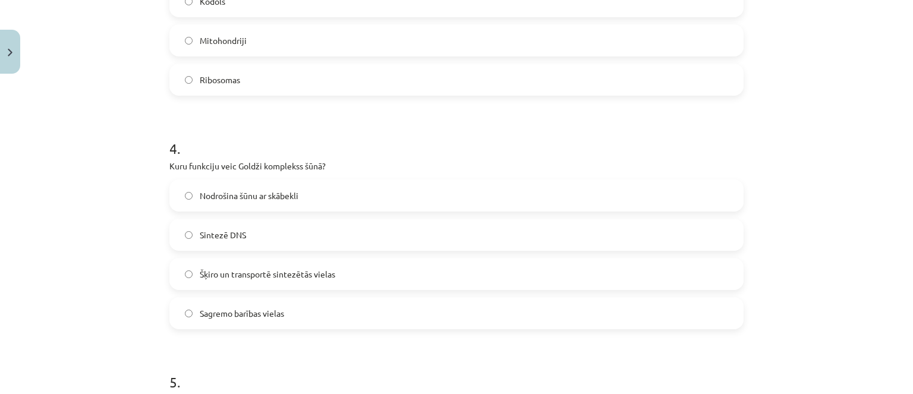
scroll to position [892, 0]
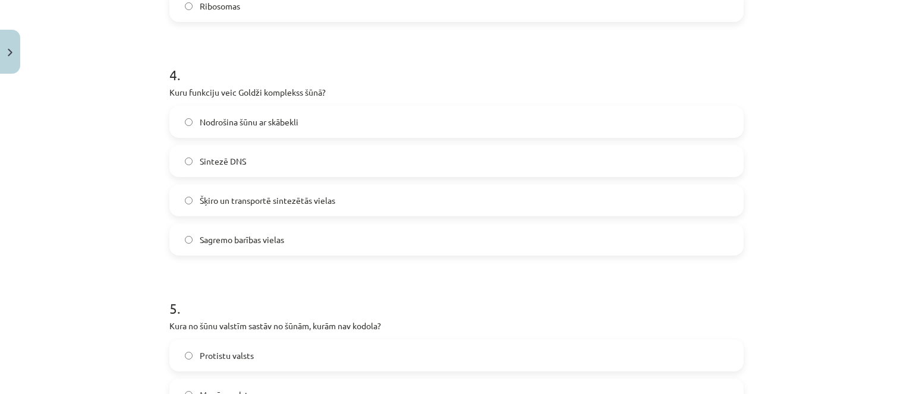
click at [274, 212] on label "Šķiro un transportē sintezētās vielas" at bounding box center [457, 201] width 572 height 30
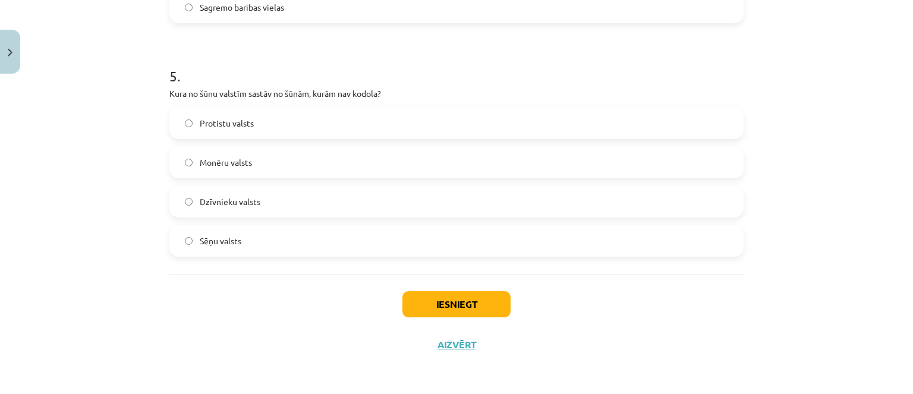
click at [239, 163] on span "Monēru valsts" at bounding box center [226, 162] width 52 height 12
click at [442, 311] on button "Iesniegt" at bounding box center [457, 304] width 108 height 26
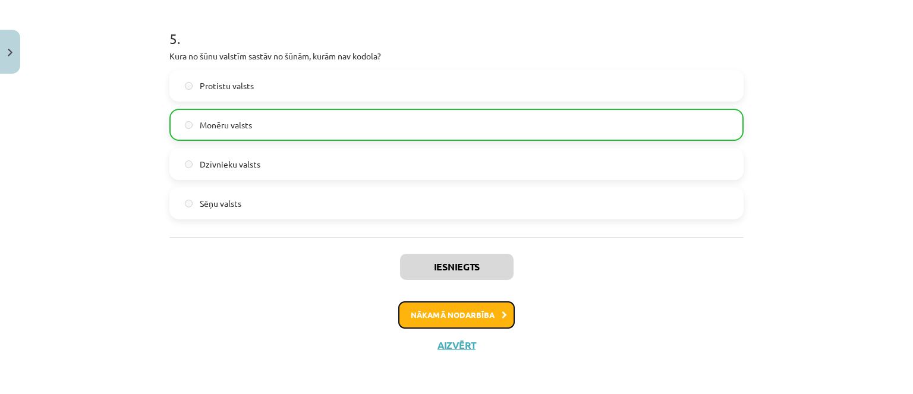
click at [454, 327] on button "Nākamā nodarbība" at bounding box center [456, 314] width 117 height 27
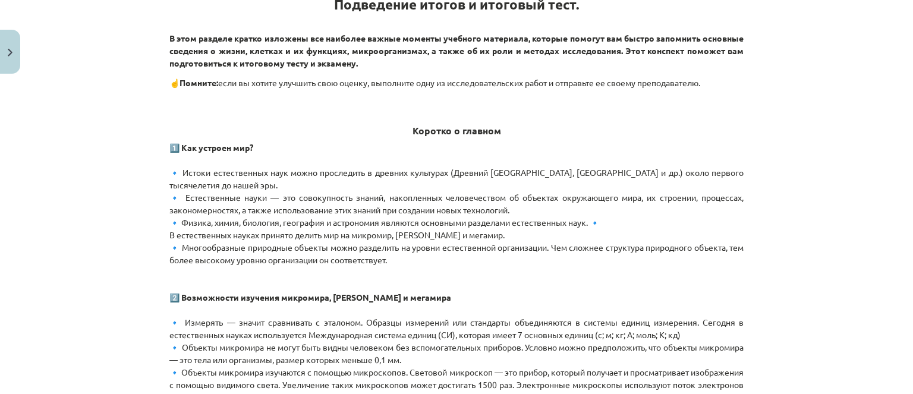
scroll to position [357, 0]
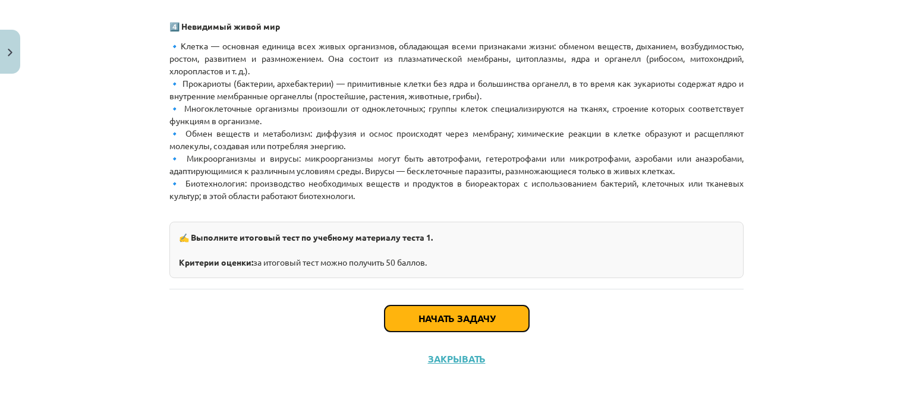
click at [476, 316] on button "Начать задачу" at bounding box center [457, 319] width 144 height 26
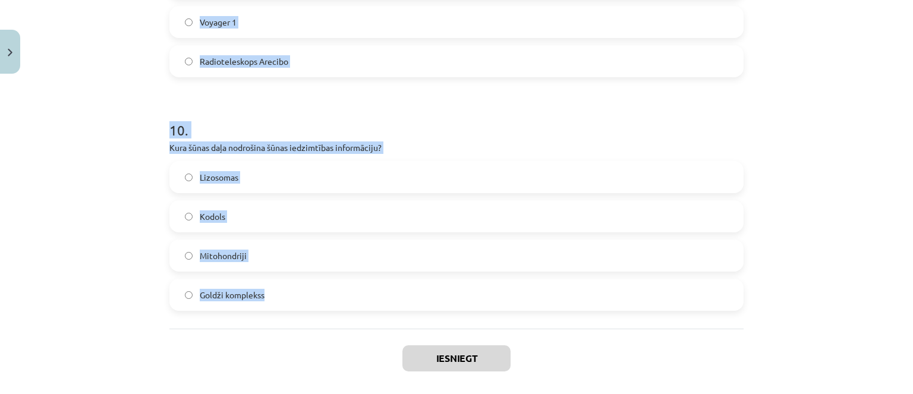
scroll to position [2293, 0]
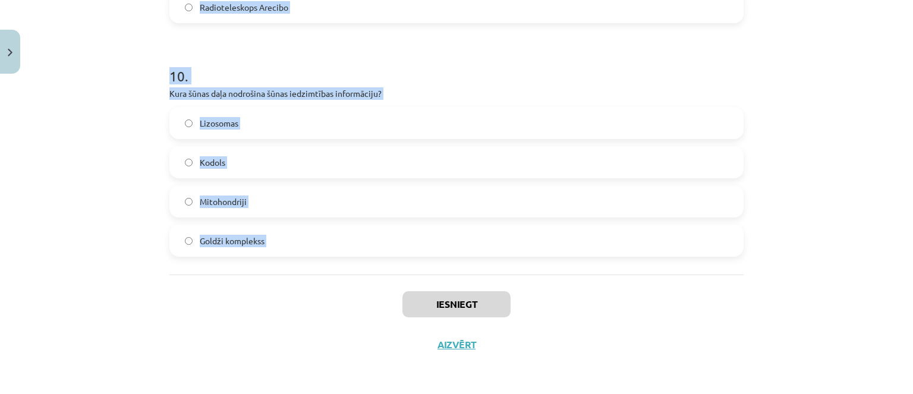
drag, startPoint x: 164, startPoint y: 266, endPoint x: 244, endPoint y: 254, distance: 80.7
copy form "4 . Lore ipsumdol sita cons adipiscin? Elitseddoei Tempo incidid Utlaboreetdol …"
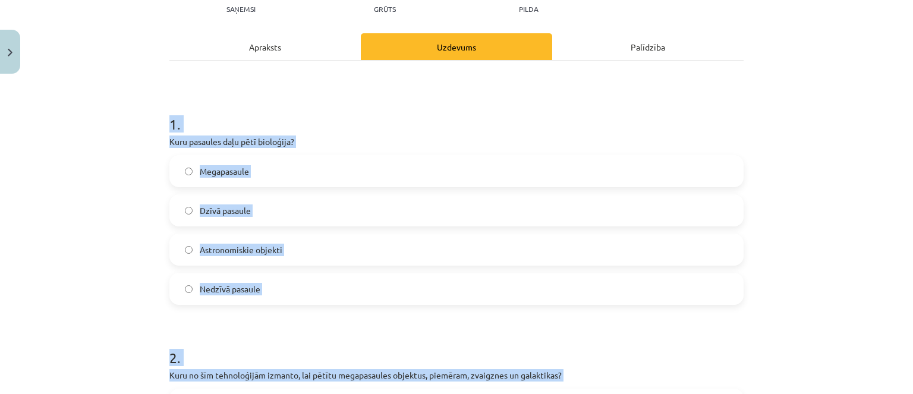
scroll to position [238, 0]
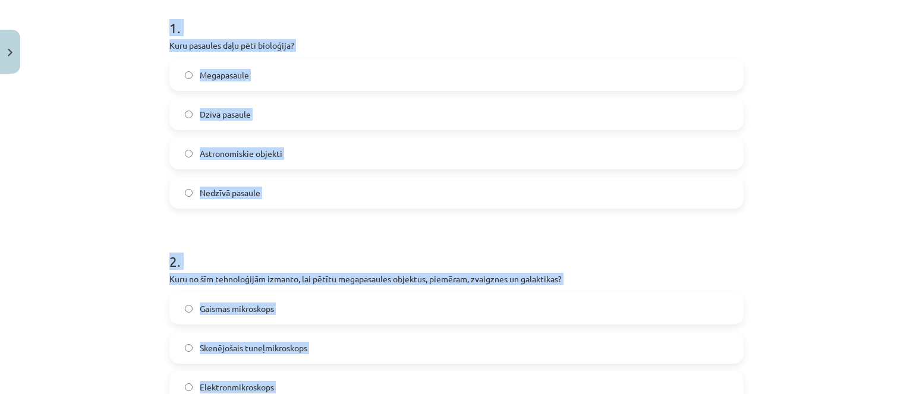
click at [300, 38] on div "1 . [MEDICAL_DATA] pasaules daļu pētī bioloģija? Megapasaule Dzīvā pasaule Astr…" at bounding box center [456, 104] width 574 height 210
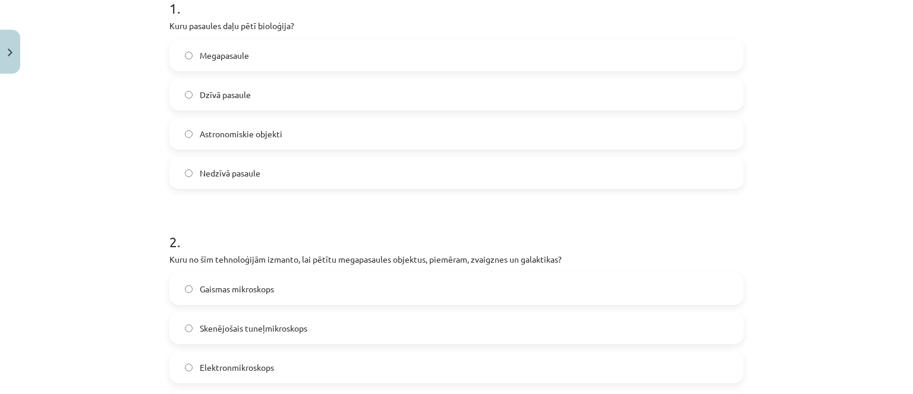
scroll to position [416, 0]
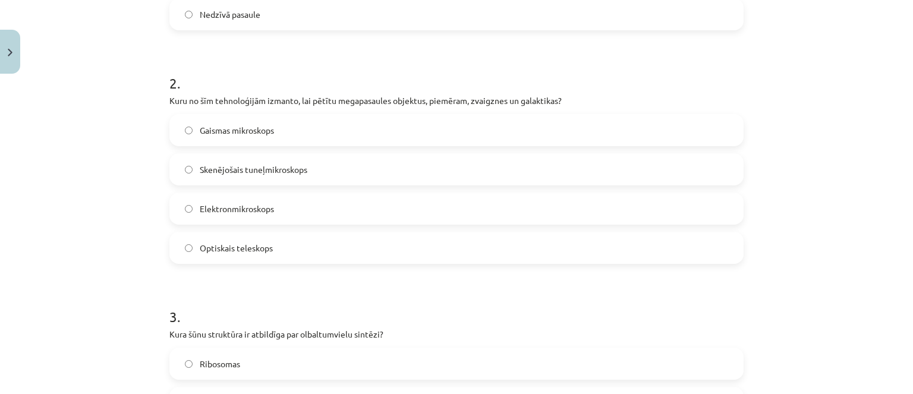
click at [295, 244] on label "Optiskais teleskops" at bounding box center [457, 248] width 572 height 30
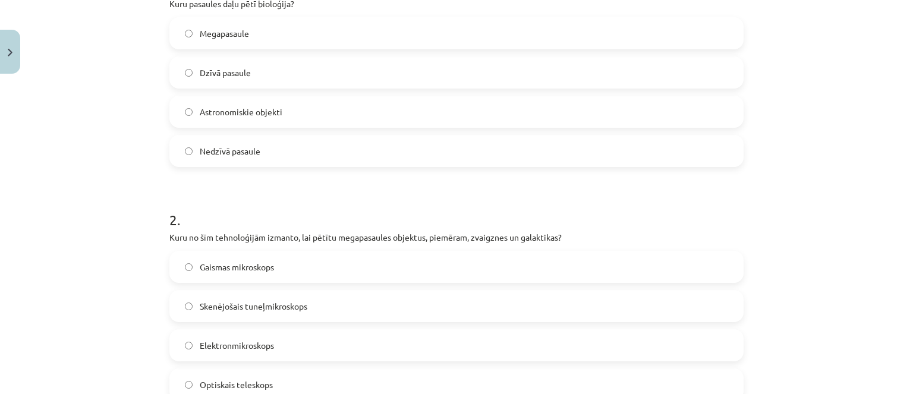
scroll to position [119, 0]
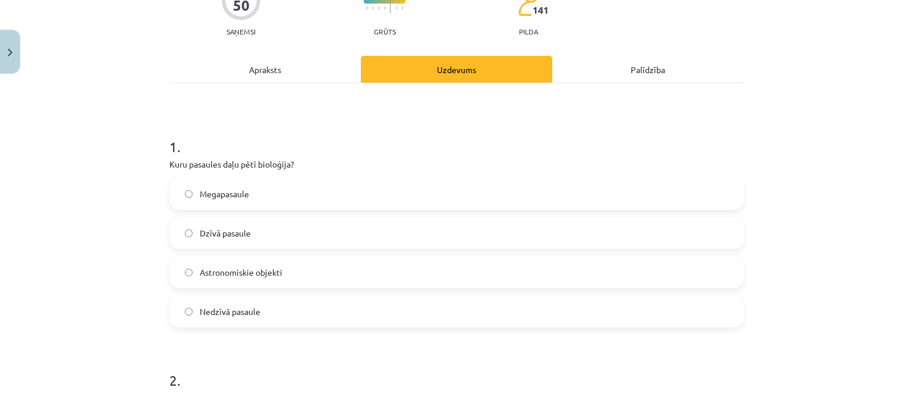
click at [275, 228] on label "Dzīvā pasaule" at bounding box center [457, 233] width 572 height 30
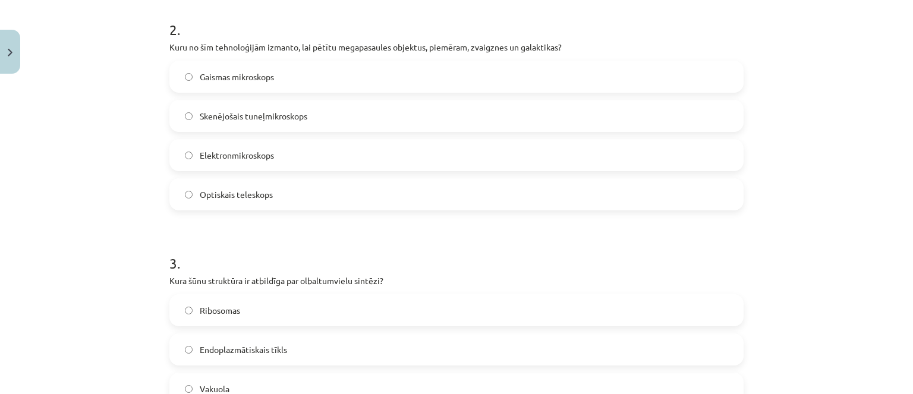
scroll to position [595, 0]
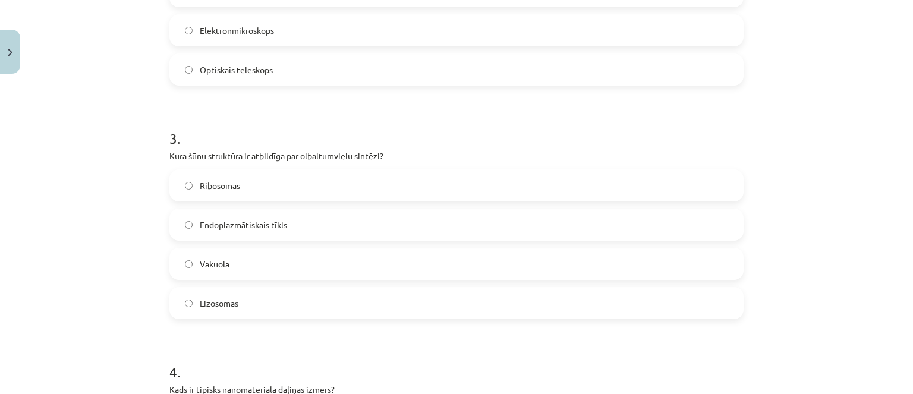
click at [253, 192] on label "Ribosomas" at bounding box center [457, 186] width 572 height 30
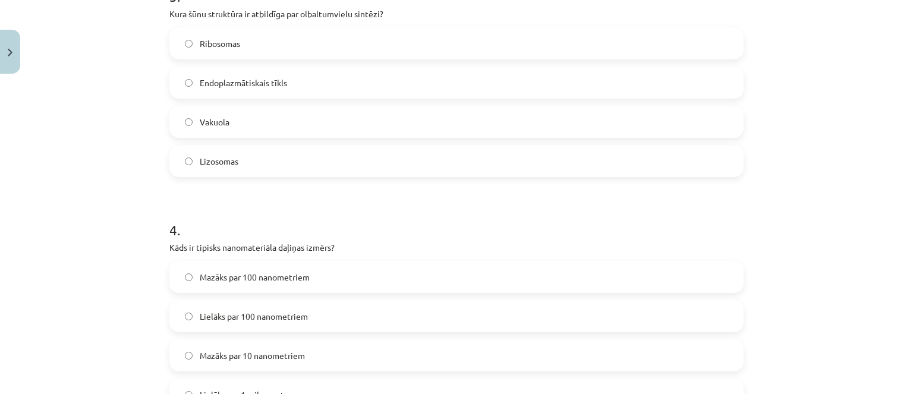
scroll to position [832, 0]
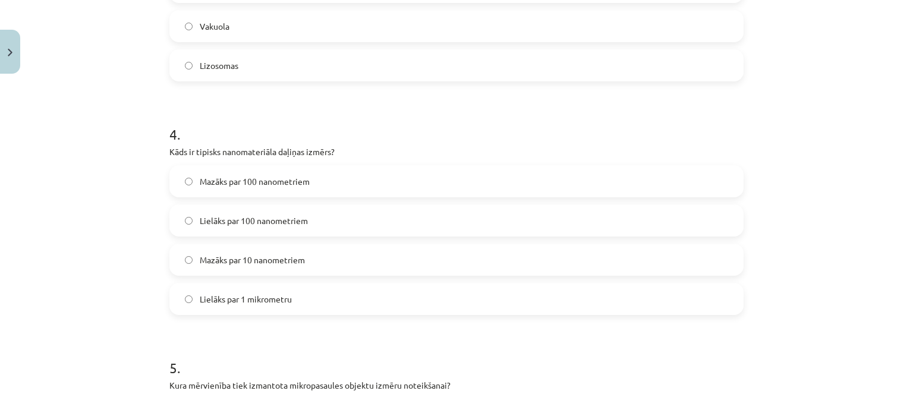
click at [290, 177] on span "Mazāks par 100 nanometriem" at bounding box center [255, 181] width 110 height 12
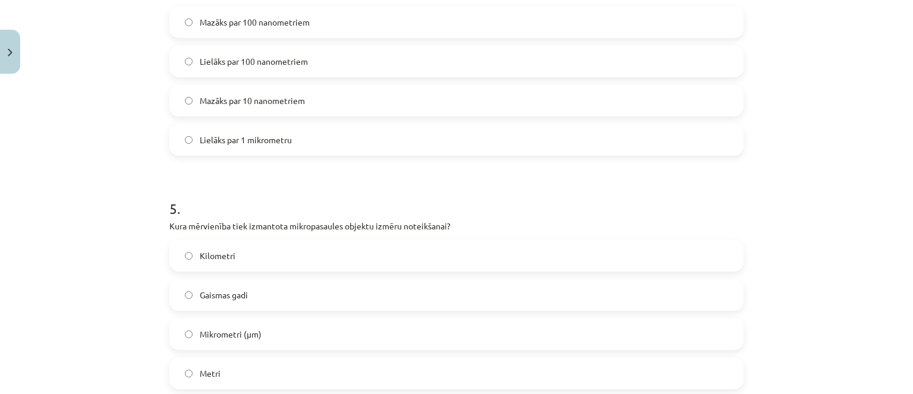
scroll to position [1070, 0]
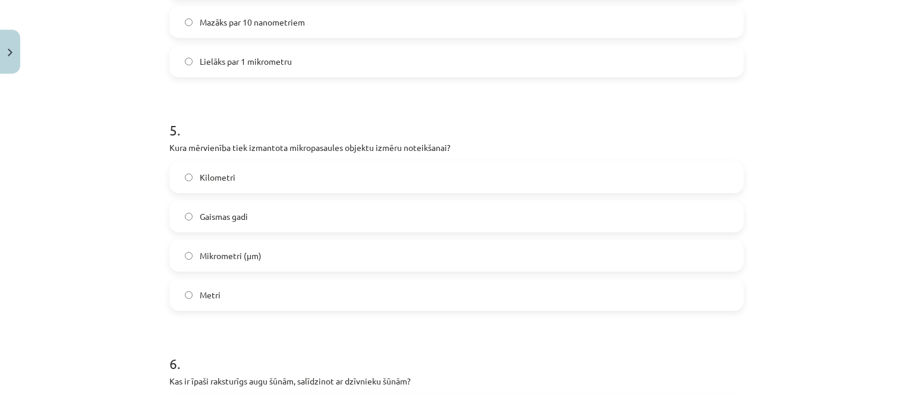
click at [232, 250] on span "Mikrometri (μm)" at bounding box center [231, 256] width 62 height 12
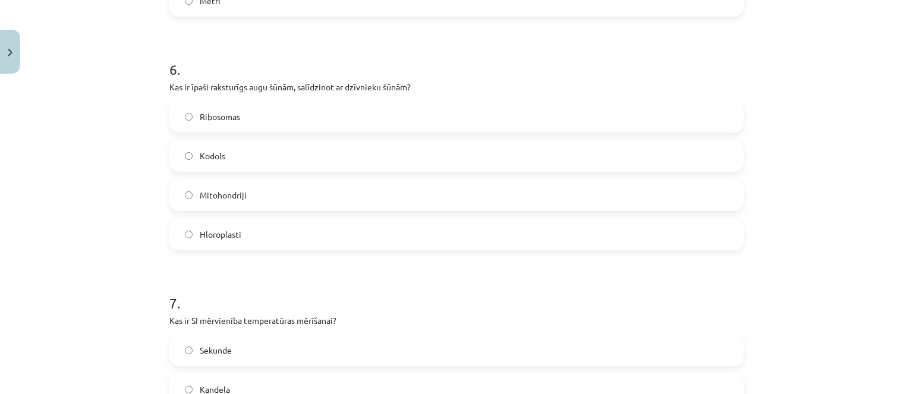
scroll to position [1368, 0]
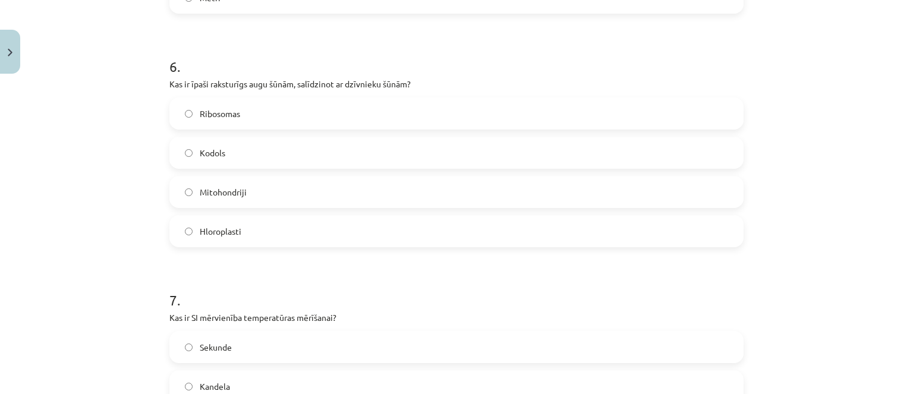
click at [270, 237] on label "Hloroplasti" at bounding box center [457, 231] width 572 height 30
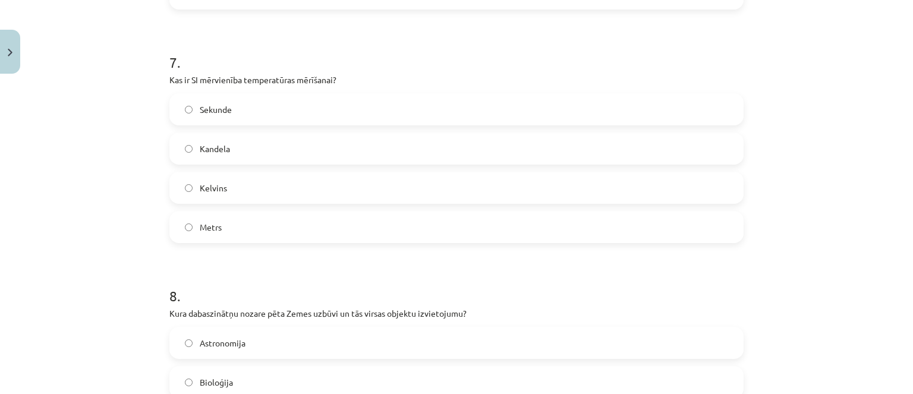
click at [262, 187] on label "Kelvins" at bounding box center [457, 188] width 572 height 30
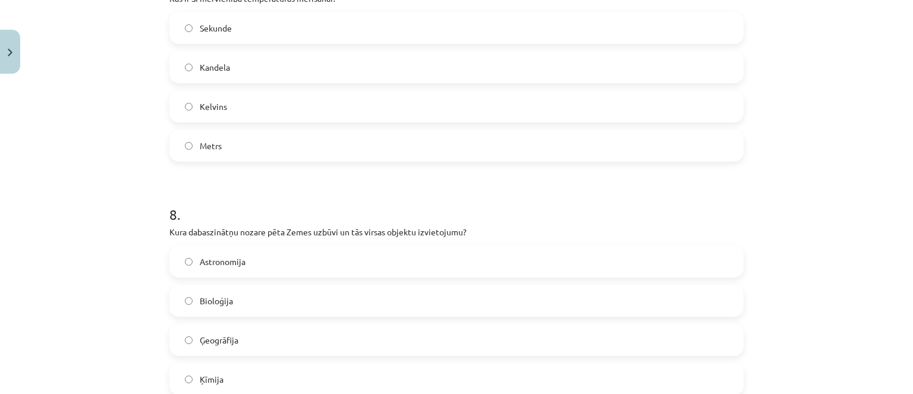
scroll to position [1784, 0]
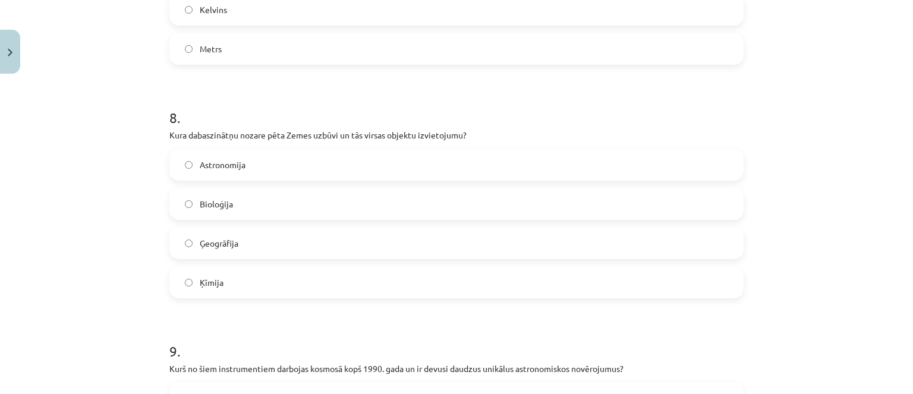
click at [290, 256] on label "Ģeogrāfija" at bounding box center [457, 243] width 572 height 30
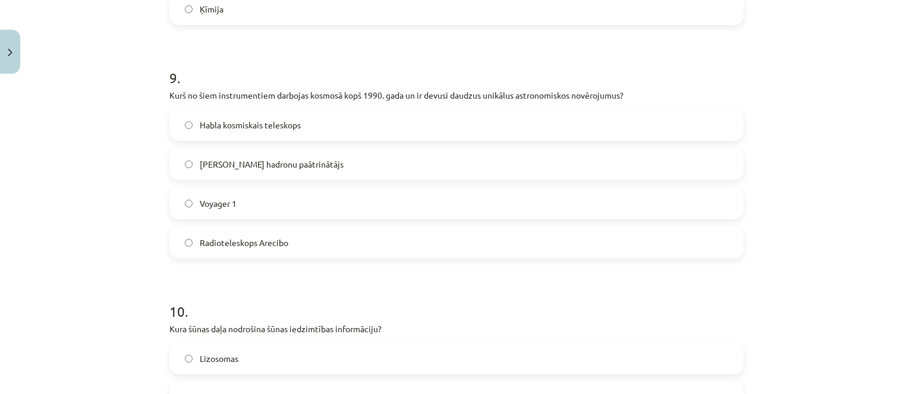
scroll to position [2022, 0]
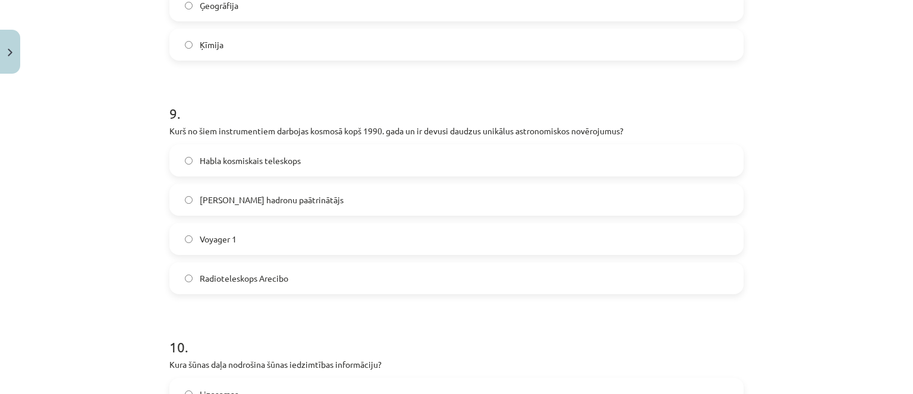
click at [226, 161] on span "Habla kosmiskais teleskops" at bounding box center [250, 161] width 101 height 12
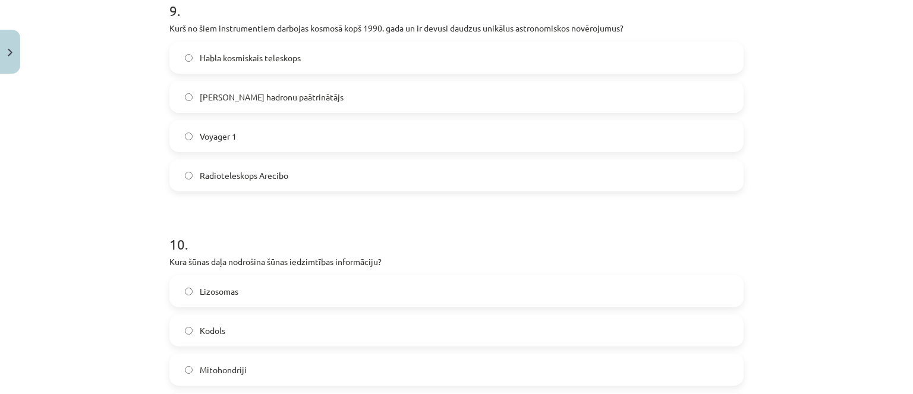
scroll to position [2260, 0]
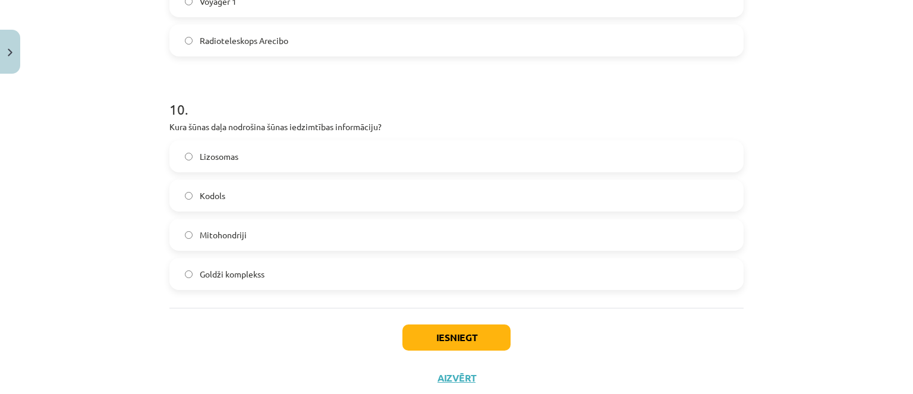
click at [221, 188] on label "Kodols" at bounding box center [457, 196] width 572 height 30
click at [409, 332] on button "Iesniegt" at bounding box center [457, 338] width 108 height 26
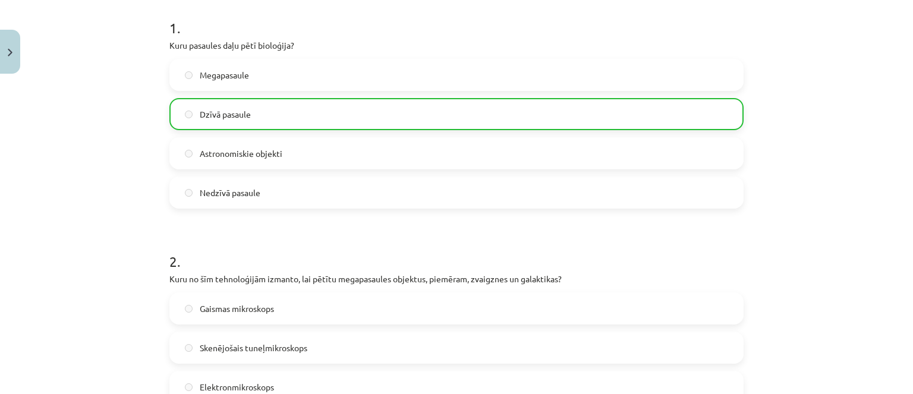
scroll to position [0, 0]
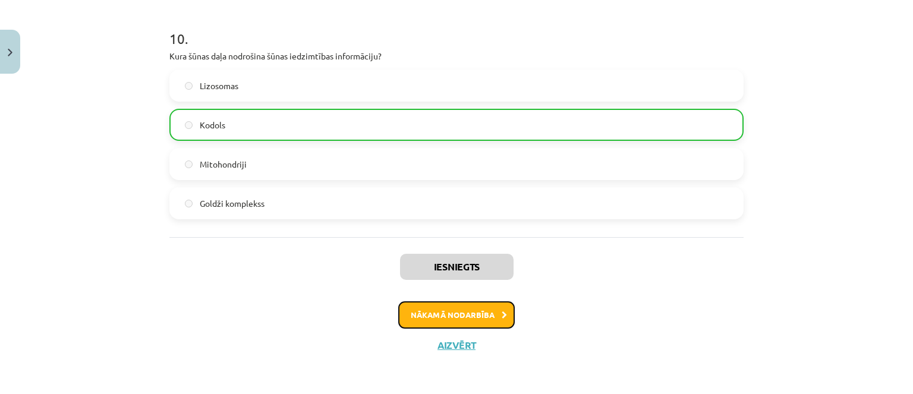
click at [427, 315] on button "Nākamā nodarbība" at bounding box center [456, 314] width 117 height 27
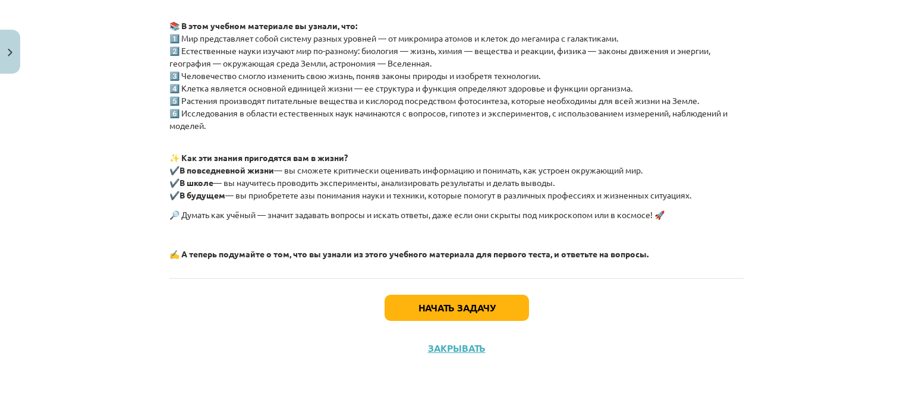
scroll to position [241, 0]
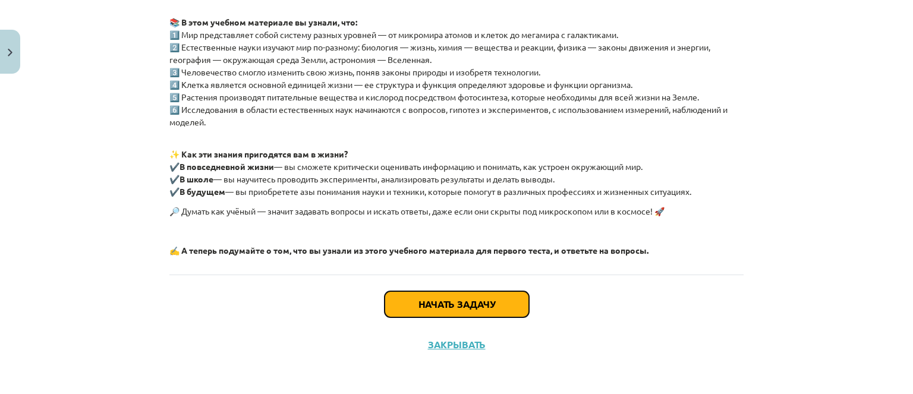
click at [497, 300] on button "Начать задачу" at bounding box center [457, 304] width 144 height 26
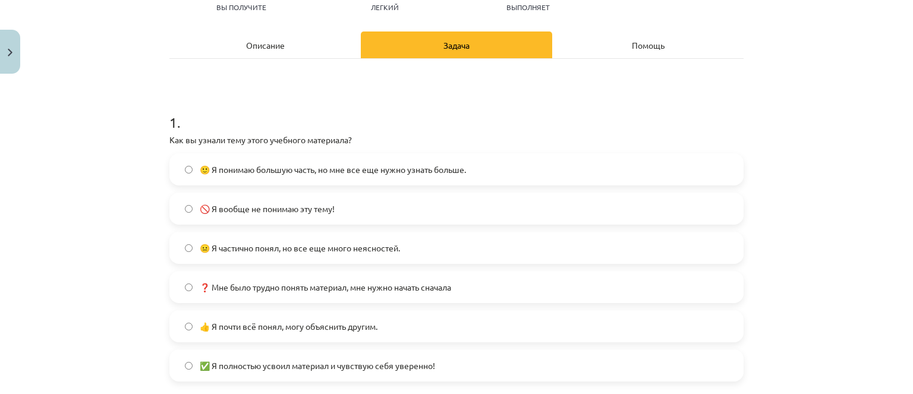
scroll to position [149, 0]
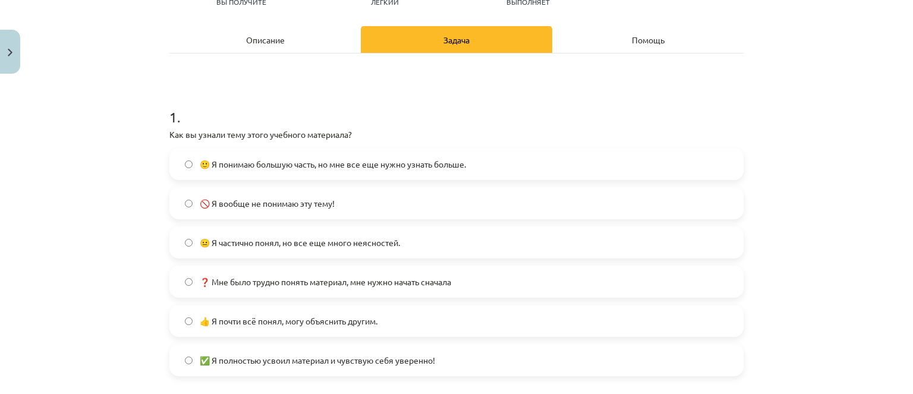
click at [409, 244] on label "😐 Я частично понял, но все еще много неясностей." at bounding box center [457, 243] width 572 height 30
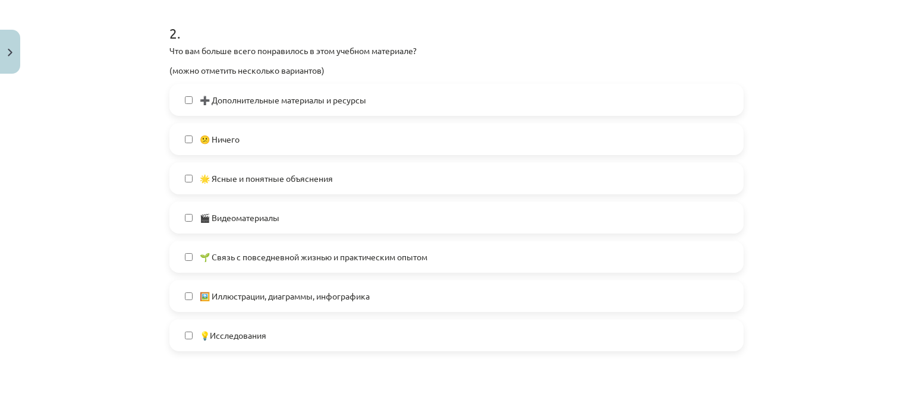
scroll to position [565, 0]
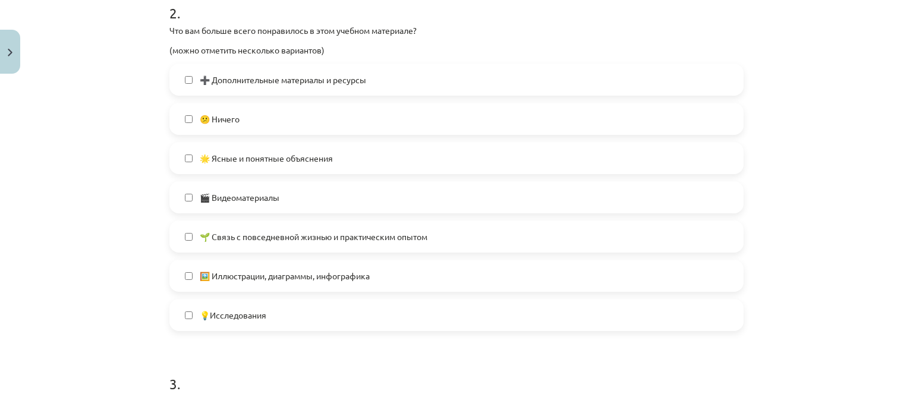
click at [362, 330] on div "💡Исследования" at bounding box center [456, 315] width 574 height 32
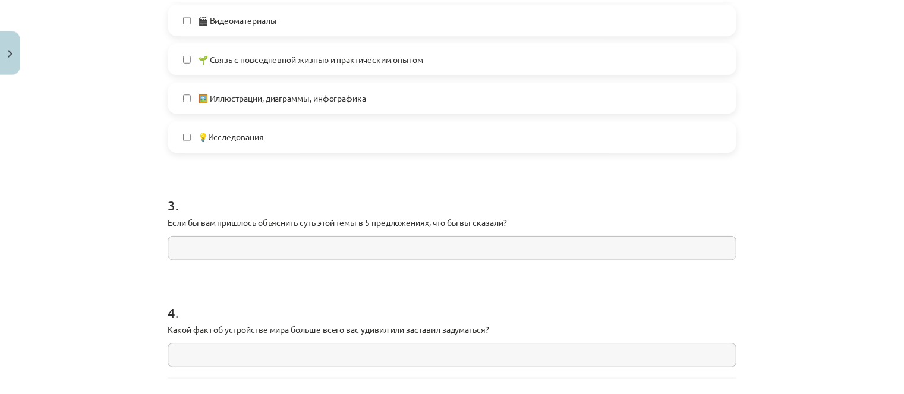
scroll to position [849, 0]
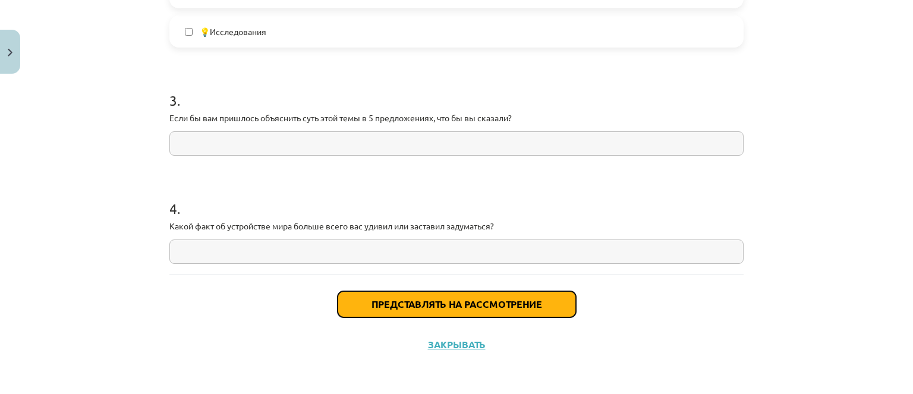
click at [359, 309] on button "Представлять на рассмотрение" at bounding box center [457, 304] width 238 height 26
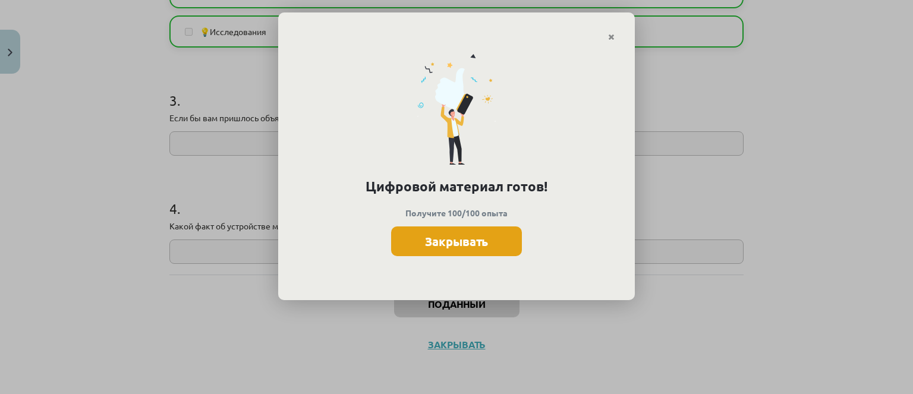
click at [395, 240] on button "Закрывать" at bounding box center [456, 242] width 131 height 30
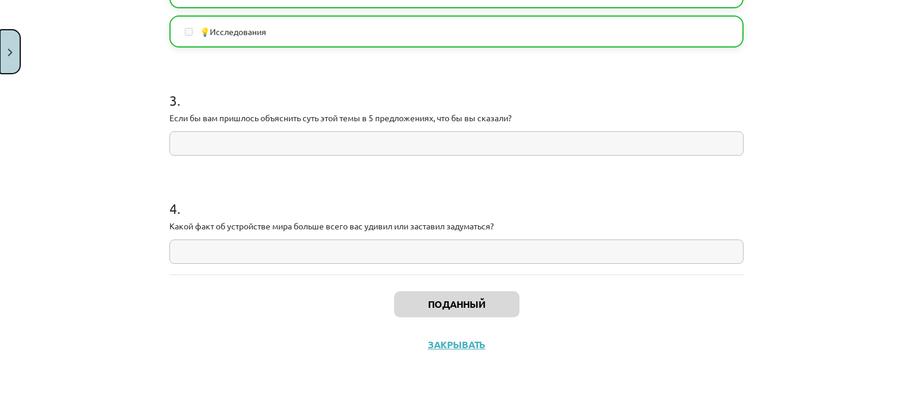
click at [0, 40] on button "Закрывать" at bounding box center [10, 52] width 20 height 44
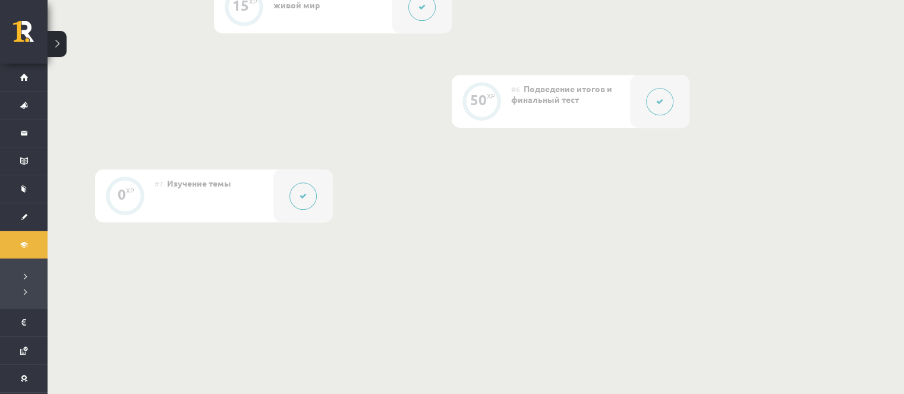
scroll to position [762, 0]
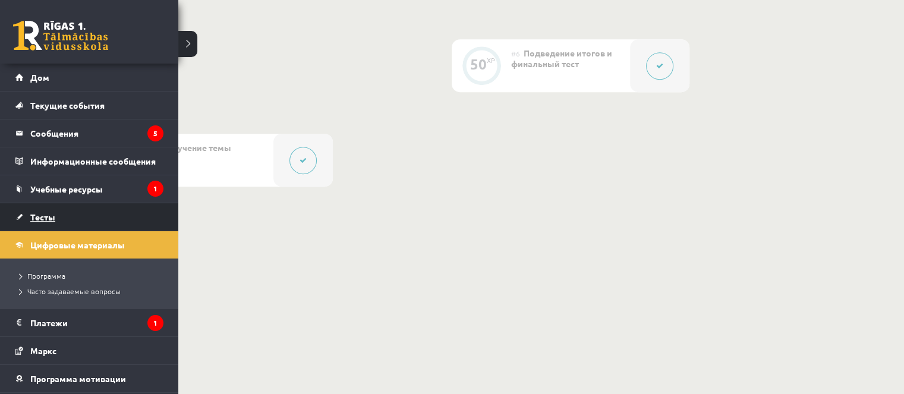
click at [70, 209] on link "Тесты" at bounding box center [89, 216] width 148 height 27
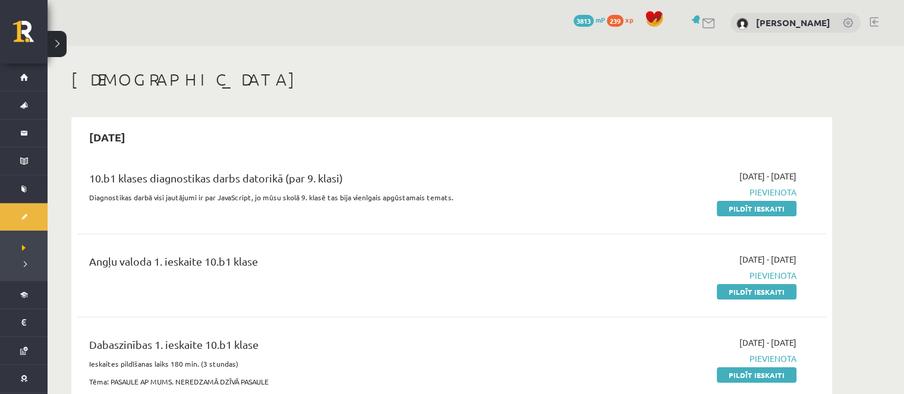
scroll to position [119, 0]
